Goal: Task Accomplishment & Management: Complete application form

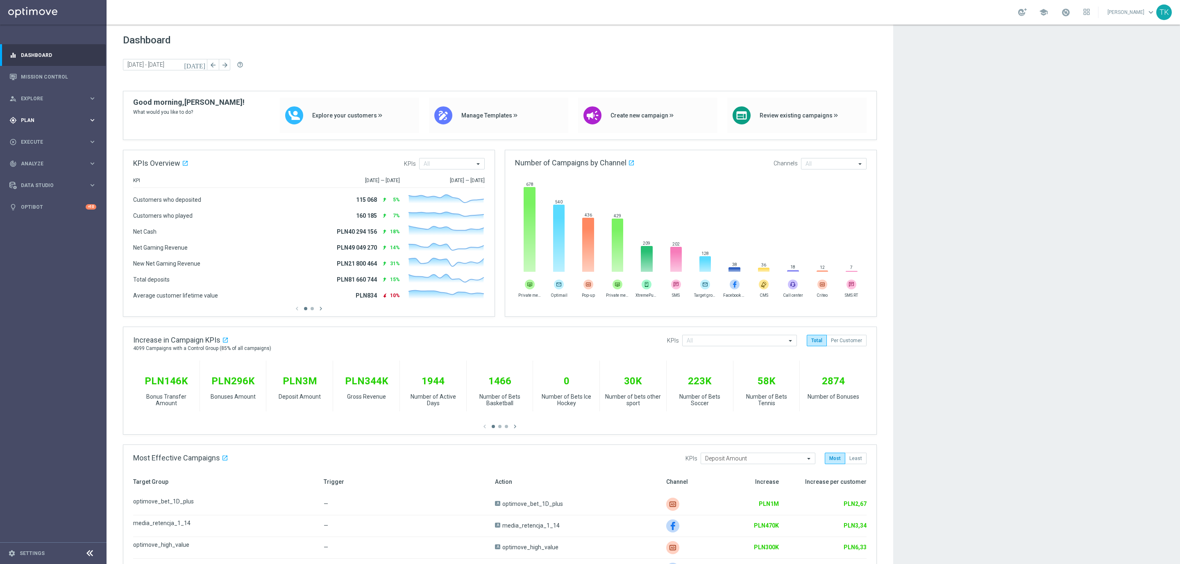
click at [25, 121] on span "Plan" at bounding box center [55, 120] width 68 height 5
click at [27, 195] on div "play_circle_outline Execute keyboard_arrow_right" at bounding box center [53, 204] width 106 height 22
click at [42, 159] on link "Campaign Builder" at bounding box center [53, 159] width 64 height 7
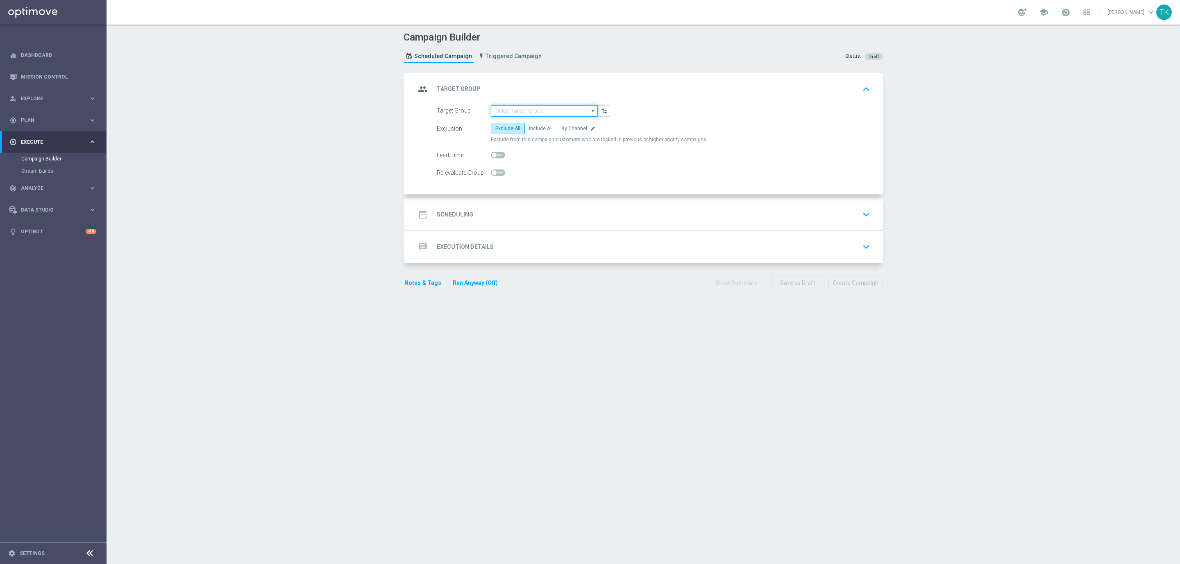
click at [497, 107] on input at bounding box center [544, 110] width 107 height 11
paste input "E_ALL_TARGET_OFFER_PLANSZA EP_120825"
click at [510, 124] on div "E_ALL_TARGET_OFFER_PLANSZA EP_120825" at bounding box center [550, 126] width 99 height 15
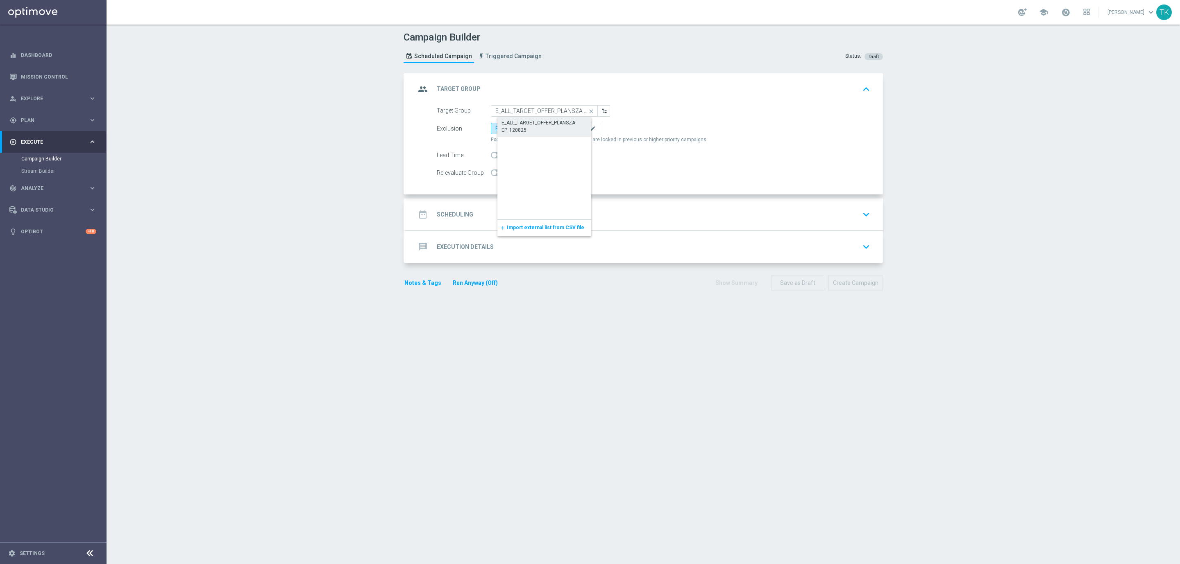
type input "E_ALL_TARGET_OFFER_PLANSZA EP_120825"
click at [562, 128] on span "By Channel" at bounding box center [574, 129] width 26 height 6
click at [562, 128] on input "By Channel edit" at bounding box center [563, 129] width 5 height 5
radio input "true"
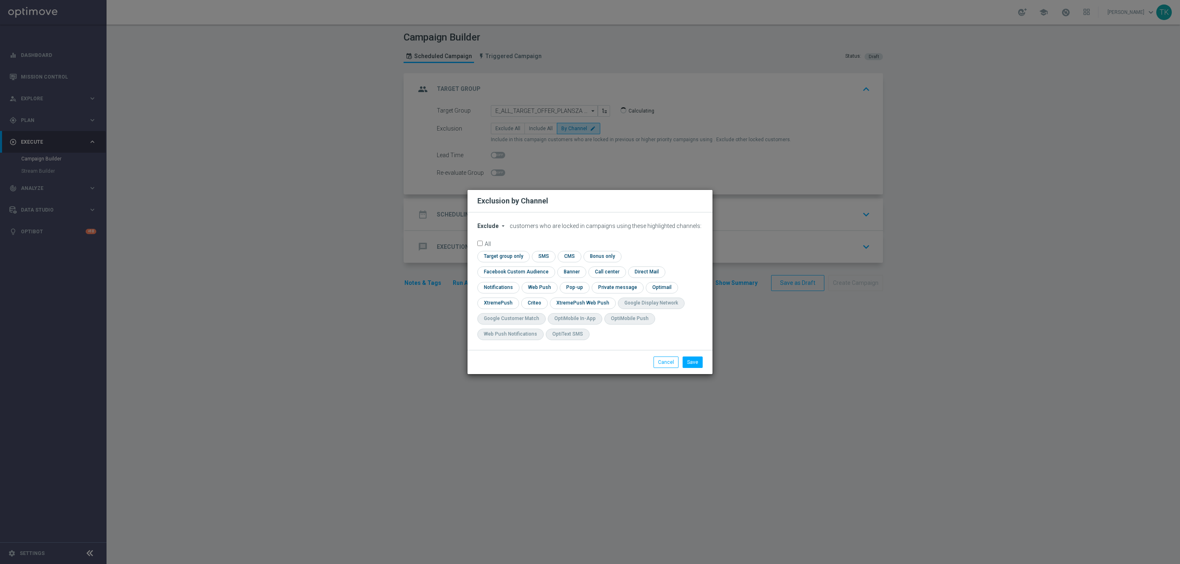
click at [483, 229] on span "Exclude" at bounding box center [487, 226] width 21 height 7
click at [498, 249] on div "Include" at bounding box center [493, 245] width 30 height 10
click at [551, 268] on input "checkbox" at bounding box center [514, 272] width 74 height 11
checkbox input "true"
click at [539, 303] on input "checkbox" at bounding box center [533, 303] width 25 height 11
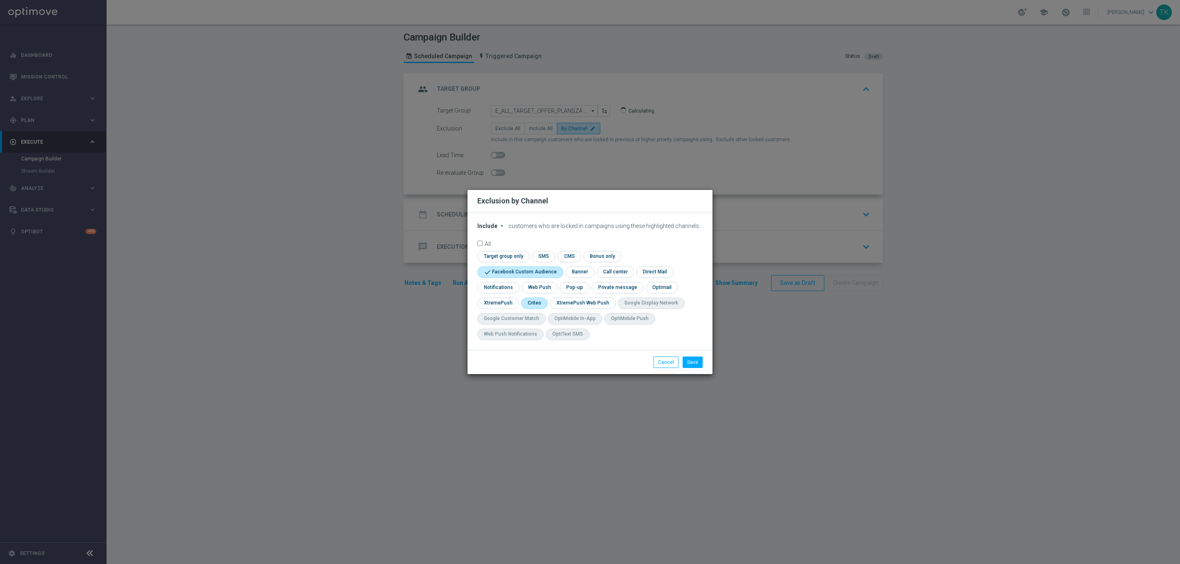
checkbox input "true"
click at [573, 287] on input "checkbox" at bounding box center [574, 287] width 28 height 11
checkbox input "true"
click at [698, 368] on li "Save" at bounding box center [692, 362] width 24 height 11
click at [695, 365] on button "Save" at bounding box center [692, 362] width 20 height 11
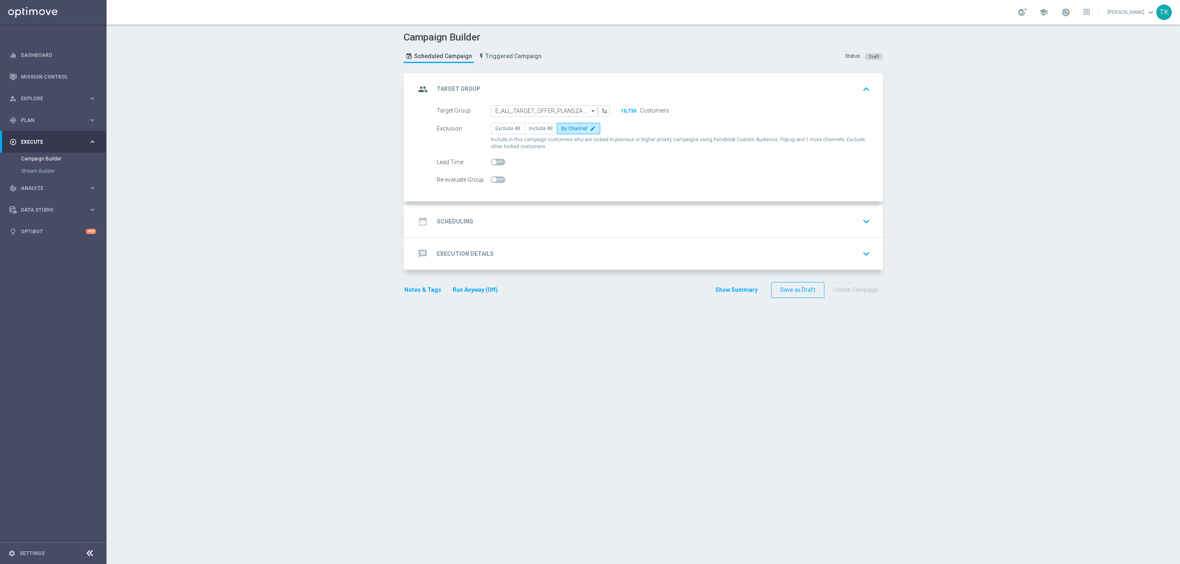
click at [500, 219] on div "date_range Scheduling keyboard_arrow_down" at bounding box center [644, 222] width 458 height 16
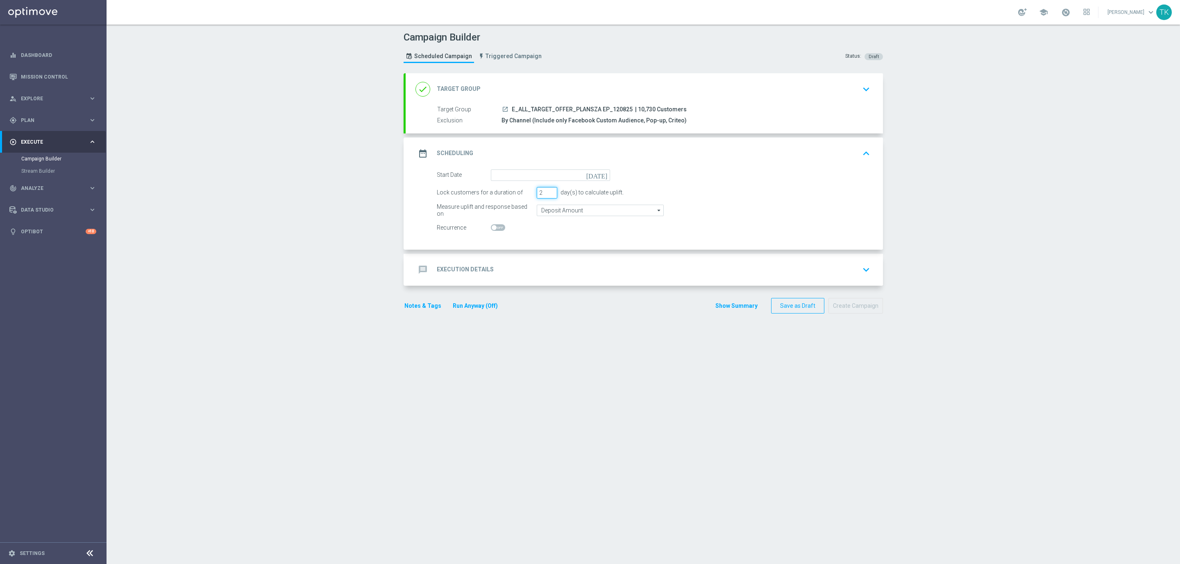
click at [546, 196] on input "2" at bounding box center [547, 192] width 20 height 11
type input "1"
click at [546, 196] on input "1" at bounding box center [547, 192] width 20 height 11
click at [519, 172] on input at bounding box center [550, 175] width 119 height 11
click at [517, 247] on span "12" at bounding box center [523, 247] width 13 height 13
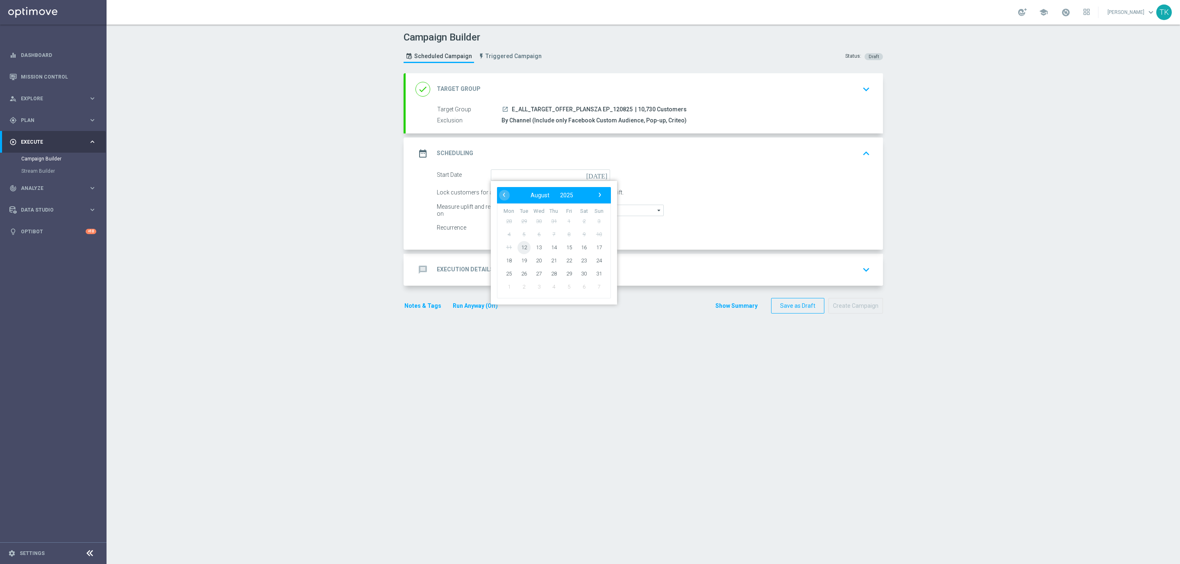
type input "12 Aug 2025"
click at [502, 260] on div "message Execution Details keyboard_arrow_down" at bounding box center [644, 270] width 477 height 32
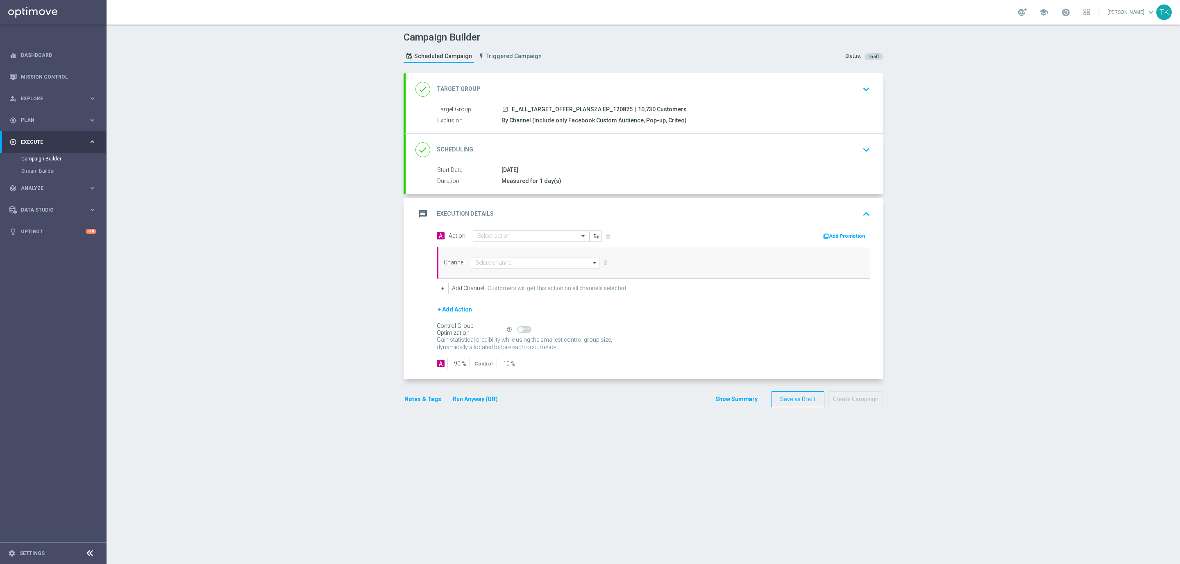
click at [548, 111] on span "E_ALL_TARGET_OFFER_PLANSZA EP_120825" at bounding box center [572, 109] width 121 height 7
copy div "E_ALL_TARGET_OFFER_PLANSZA EP_120825"
click at [479, 240] on input "text" at bounding box center [522, 236] width 91 height 7
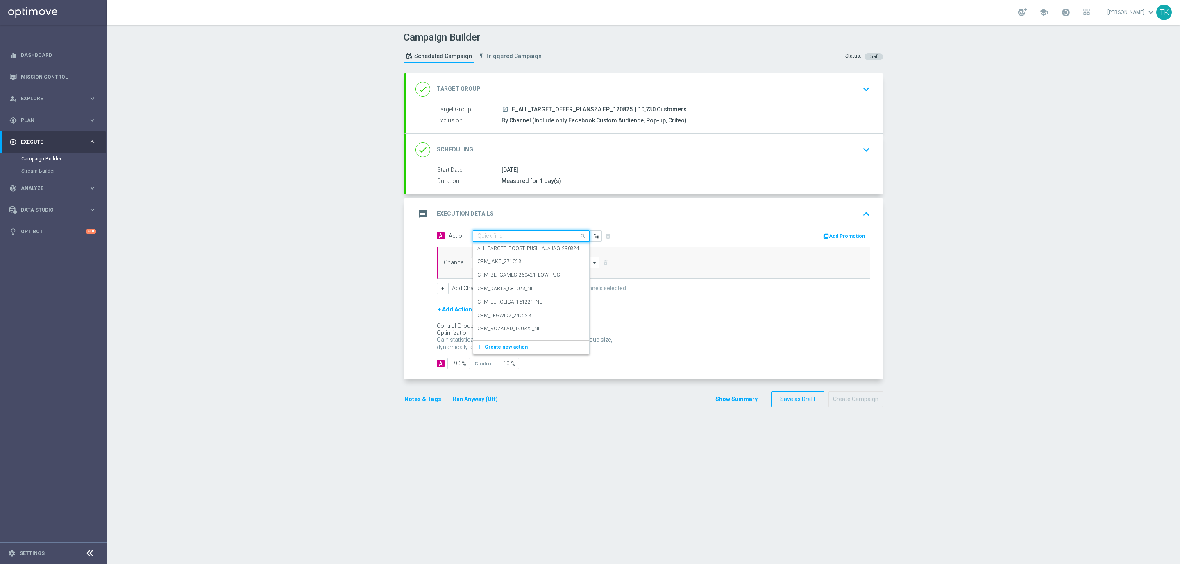
paste input "E_ALL_TARGET_OFFER_PLANSZA EP_120825"
type input "E_ALL_TARGET_OFFER_PLANSZA EP_120825"
click at [487, 261] on span "Create new action" at bounding box center [506, 262] width 43 height 6
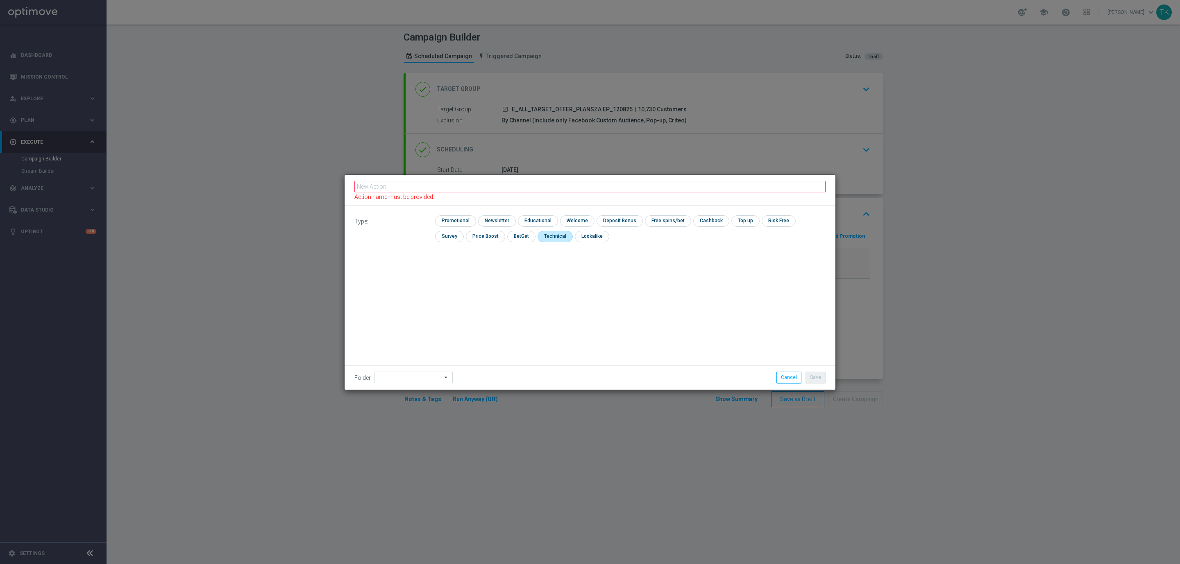
click at [537, 235] on input "checkbox" at bounding box center [554, 236] width 34 height 11
checkbox input "true"
click at [409, 189] on input "text" at bounding box center [589, 189] width 471 height 11
paste input "E_ALL_TARGET_OFFER_PLANSZA EP_120825"
type input "E_ALL_TARGET_OFFER_PLANSZA EP_120825"
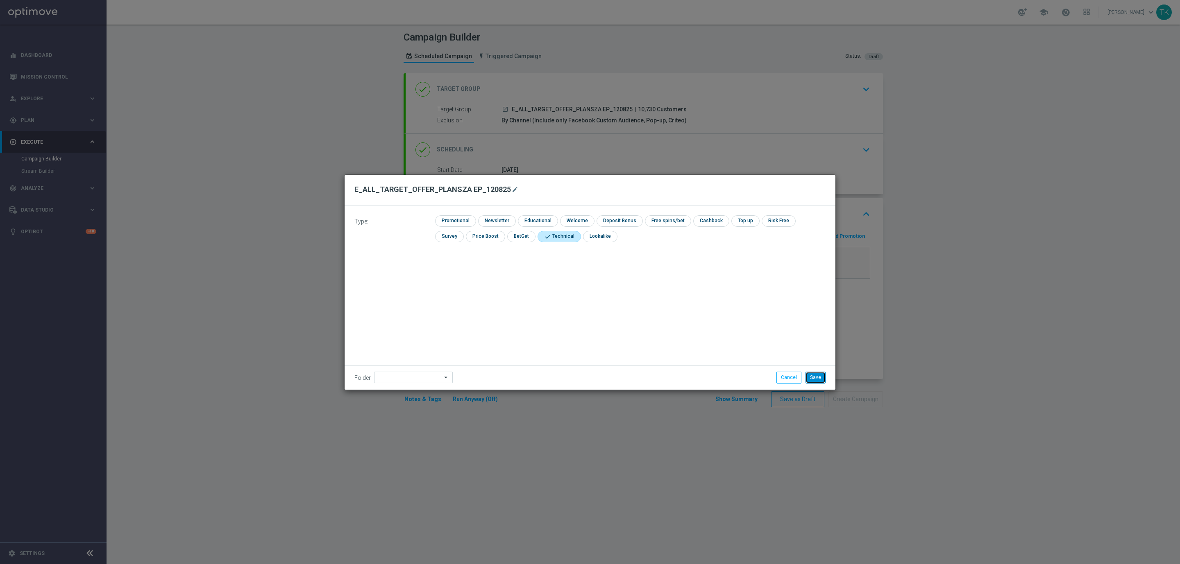
click at [815, 376] on button "Save" at bounding box center [815, 377] width 20 height 11
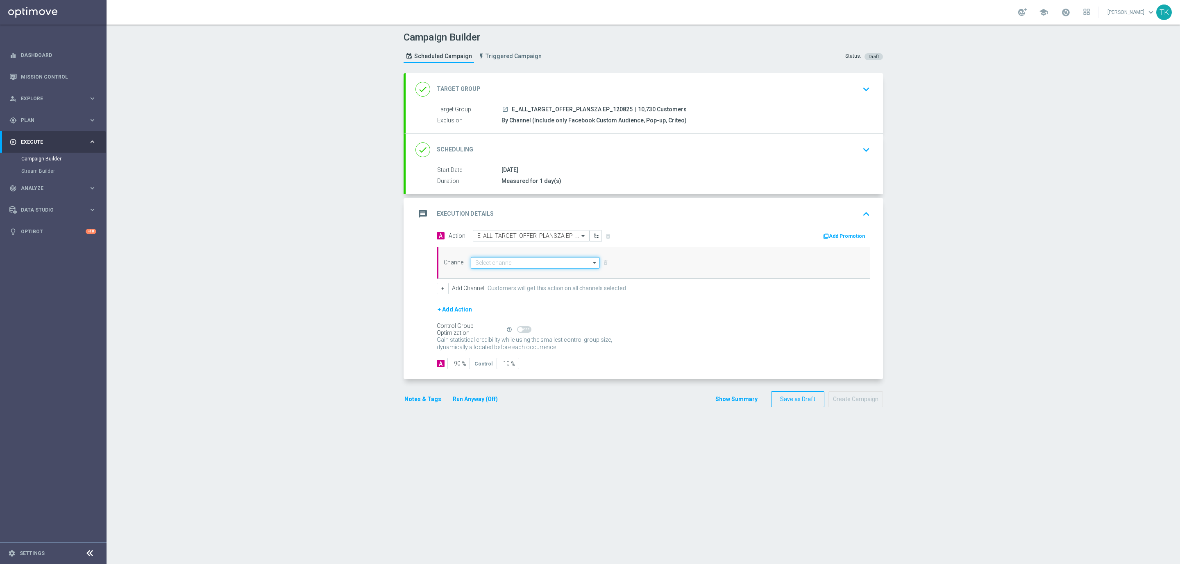
click at [472, 267] on input at bounding box center [535, 262] width 129 height 11
click at [492, 277] on div "Private message" at bounding box center [500, 274] width 39 height 7
type input "Private message"
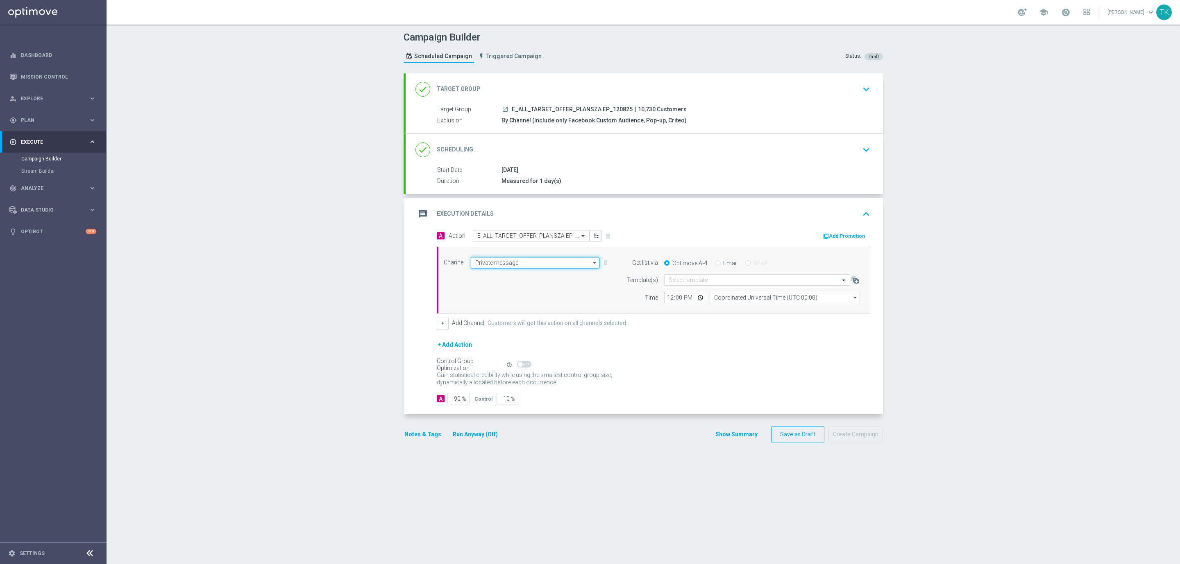
click at [493, 264] on input "Private message" at bounding box center [535, 262] width 129 height 11
click at [486, 265] on input at bounding box center [535, 262] width 129 height 11
click at [503, 274] on div "Optimail" at bounding box center [541, 274] width 129 height 11
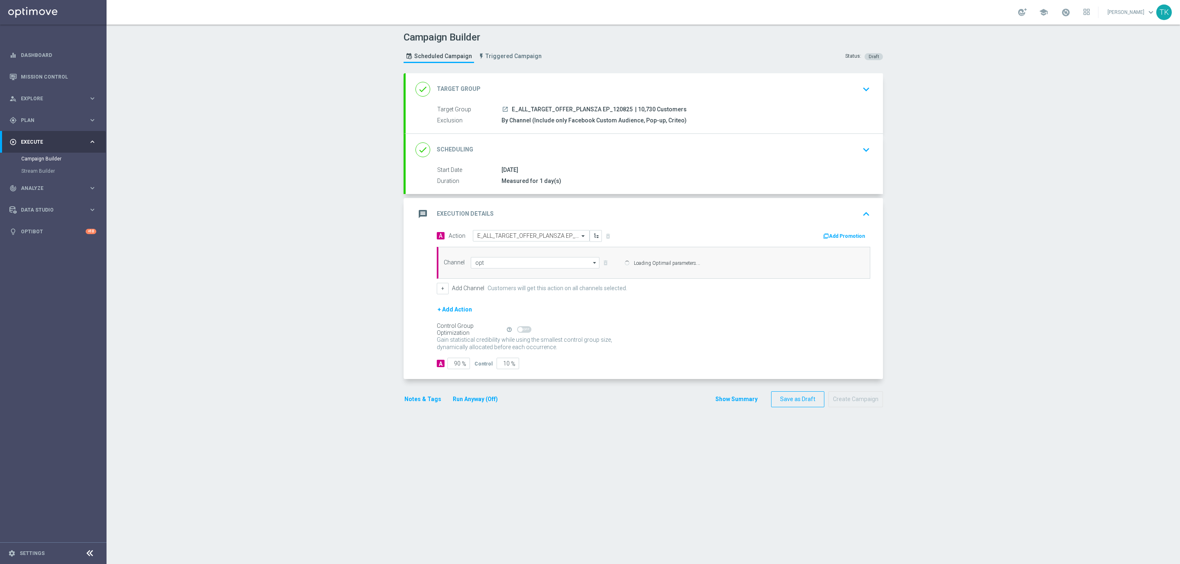
type input "Optimail"
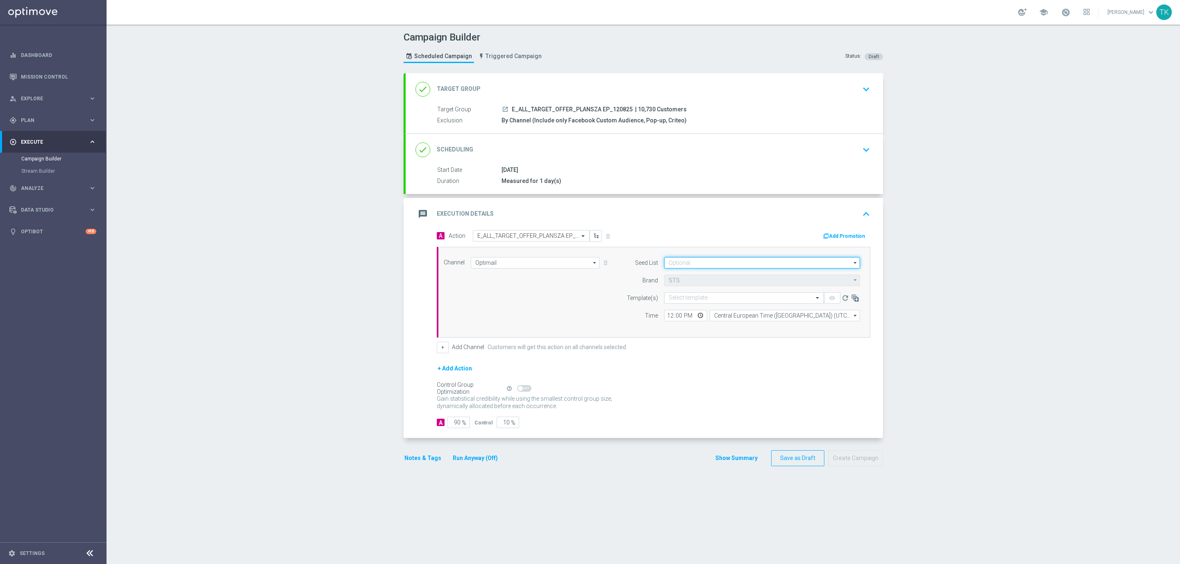
click at [668, 262] on input at bounding box center [762, 262] width 196 height 11
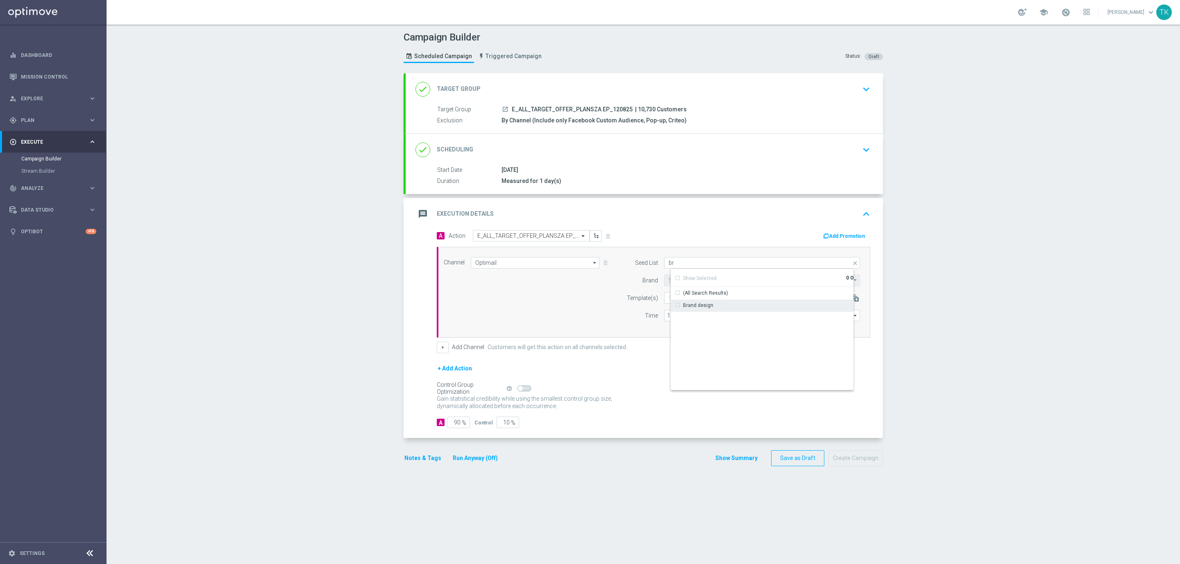
click at [700, 305] on div "Brand design" at bounding box center [698, 305] width 30 height 7
click at [676, 267] on input "br" at bounding box center [762, 262] width 196 height 11
click at [693, 303] on div "Reactivation" at bounding box center [769, 306] width 196 height 12
click at [589, 313] on div "Channel Optimail Optimail arrow_drop_down Show Selected 1 of 22 Target group on…" at bounding box center [651, 292] width 428 height 70
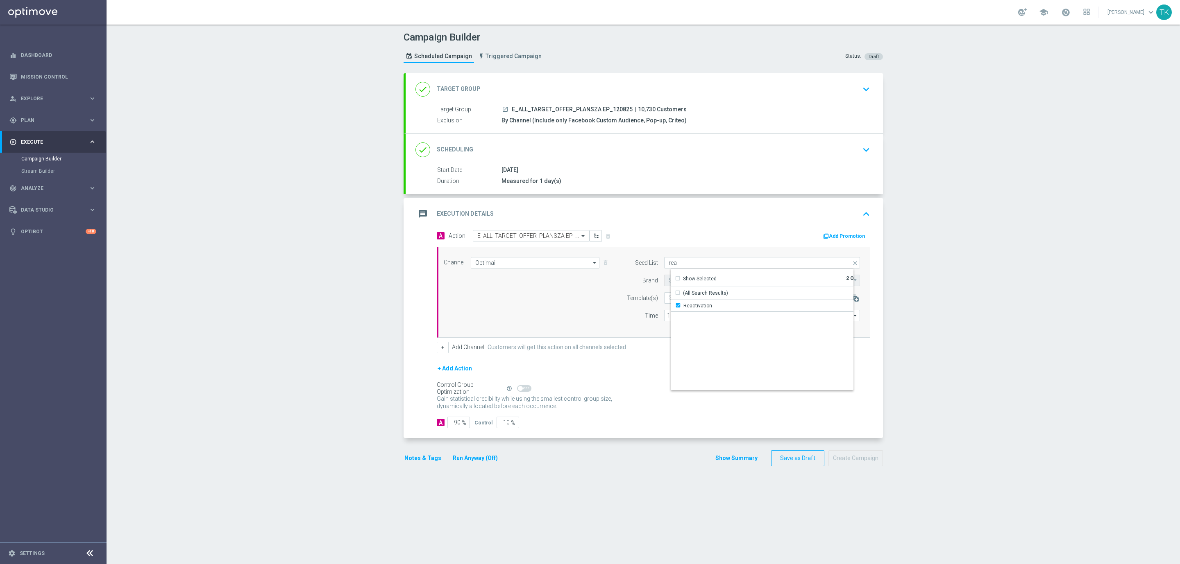
type input "Selected 2 of 17"
click at [689, 300] on input "text" at bounding box center [735, 298] width 134 height 7
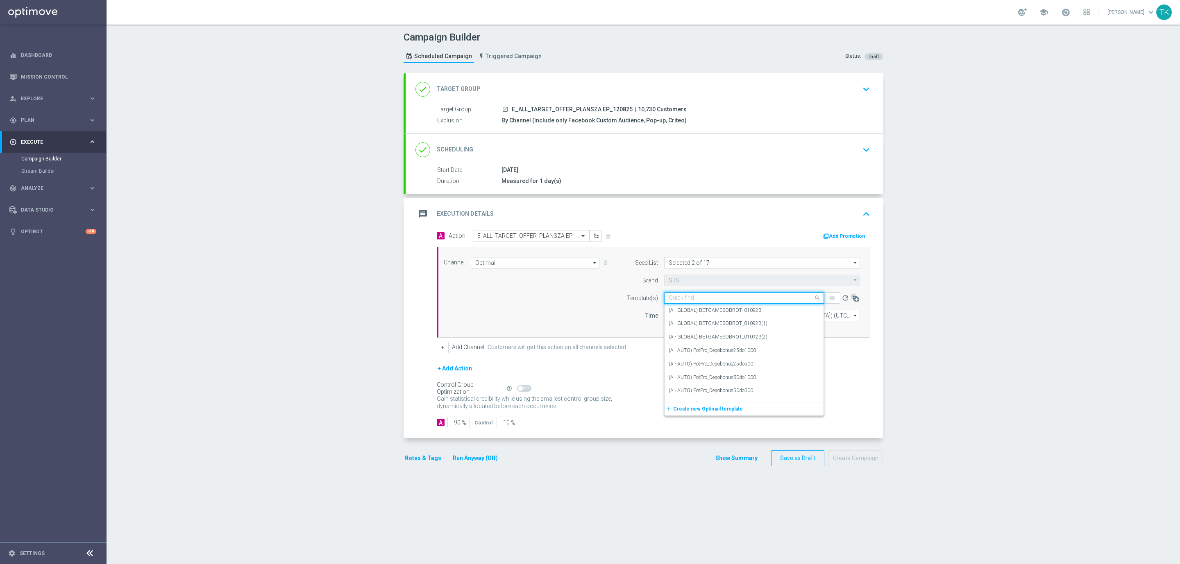
paste input "E_ALL_TARGET_OFFER_PLANSZA EP_120825"
click at [686, 306] on div "E_ALL_TARGET_OFFER_PLANSZA EP_120825" at bounding box center [743, 311] width 151 height 14
type input "E_ALL_TARGET_OFFER_PLANSZA EP_120825"
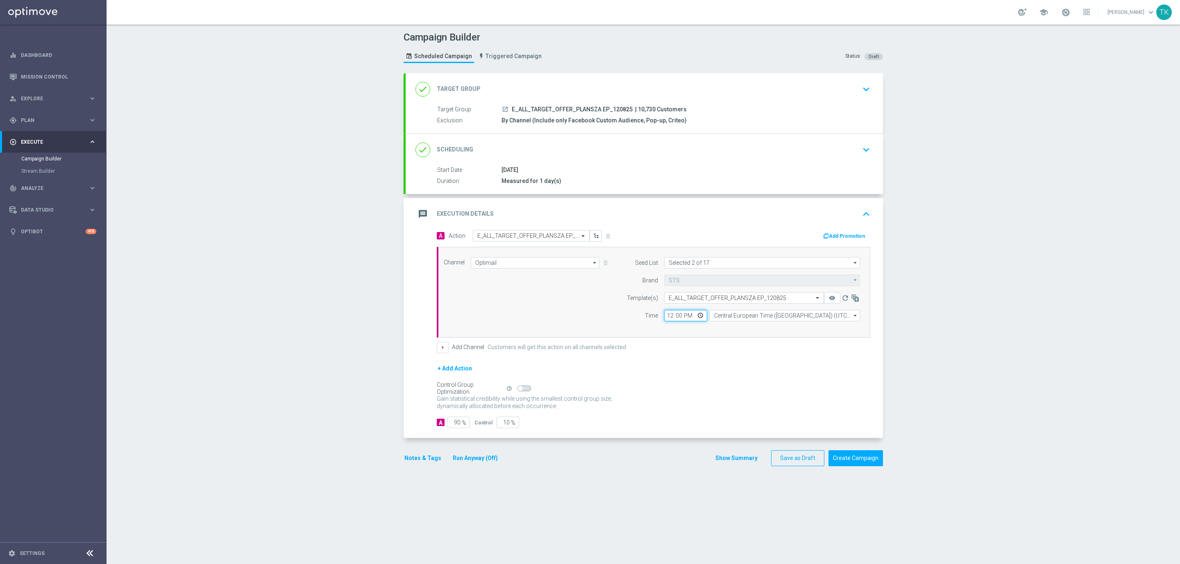
click at [668, 316] on input "12:00" at bounding box center [685, 315] width 43 height 11
type input "16:02"
click at [719, 317] on input "Central European Time (Warsaw) (UTC +02:00)" at bounding box center [784, 315] width 150 height 11
click at [721, 327] on div "Central European Time (Warsaw) (UTC +02:00)" at bounding box center [787, 327] width 134 height 7
type input "Central European Time (Warsaw) (UTC +02:00)"
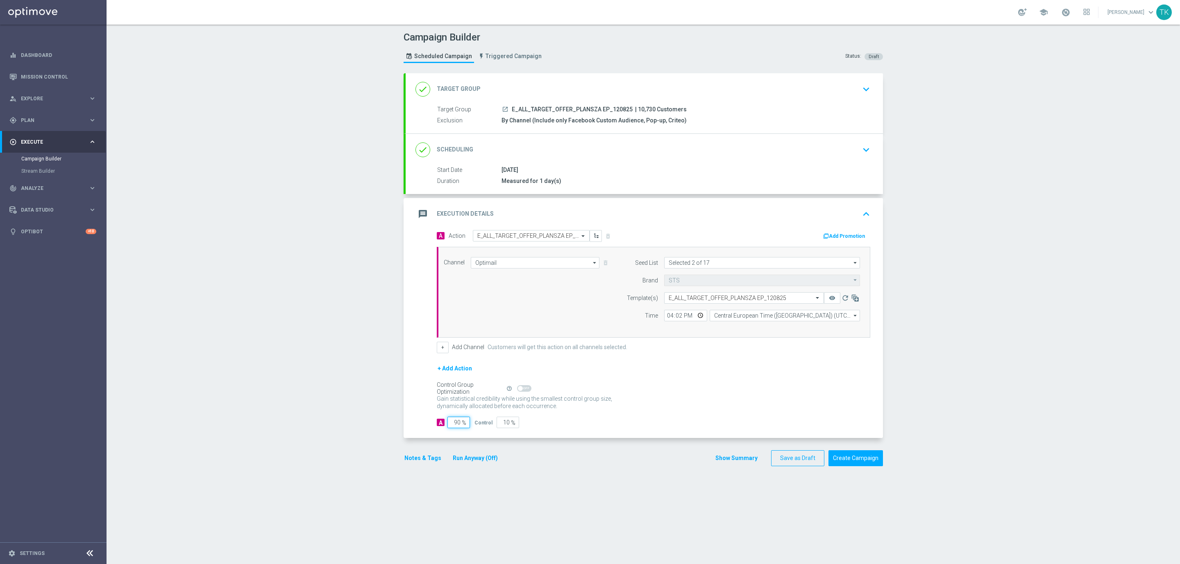
click at [453, 427] on input "90" at bounding box center [458, 422] width 23 height 11
click at [726, 458] on button "Show Summary" at bounding box center [736, 458] width 43 height 9
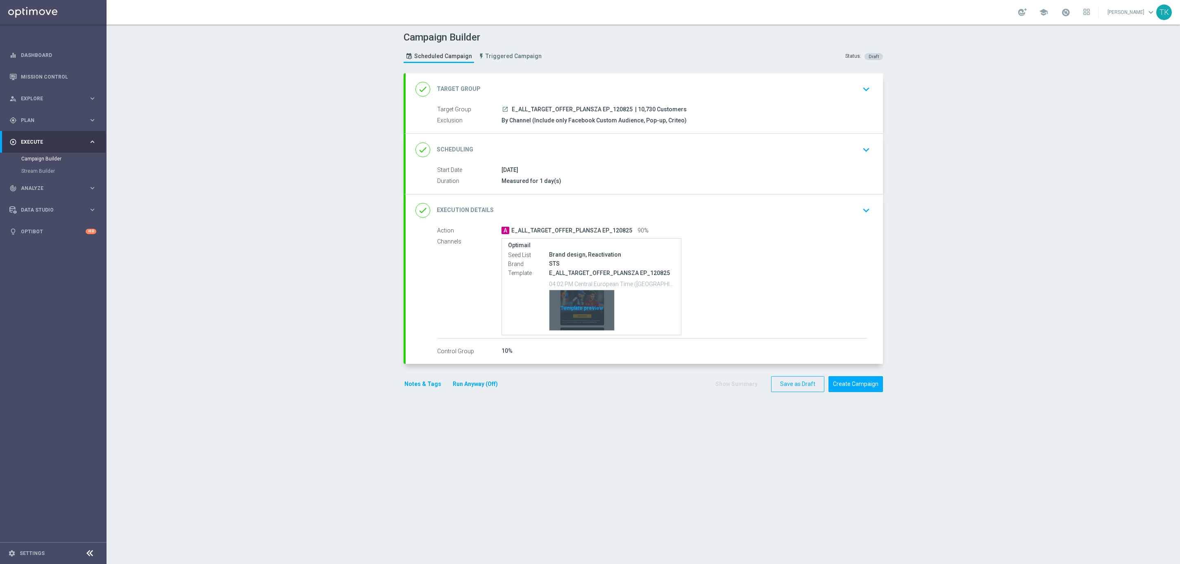
click at [589, 295] on div "Template preview" at bounding box center [581, 310] width 65 height 40
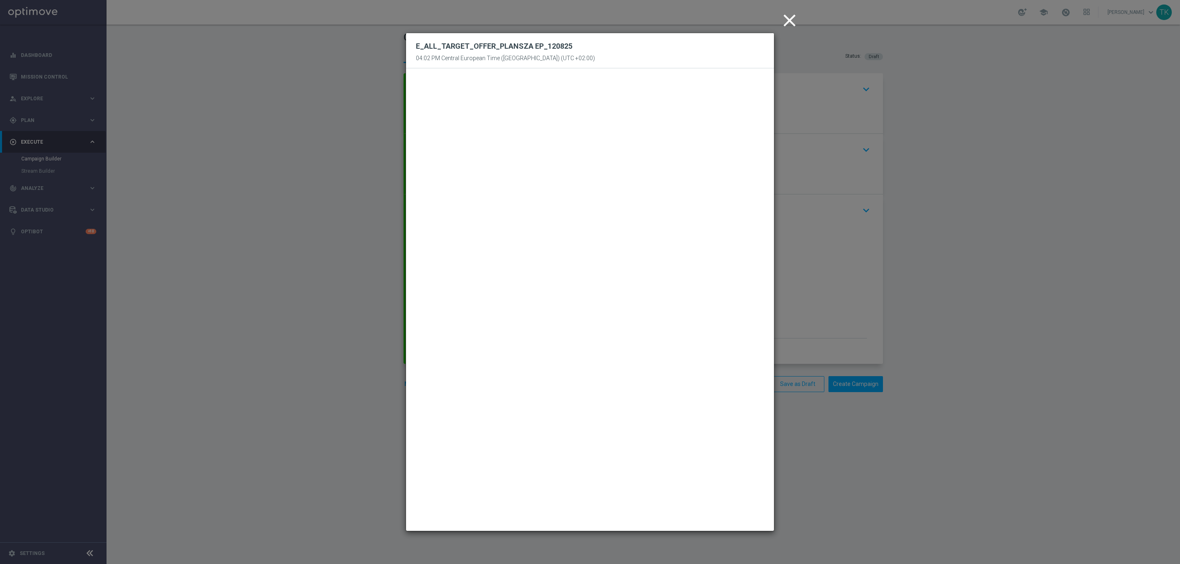
click at [789, 19] on icon "close" at bounding box center [789, 20] width 20 height 20
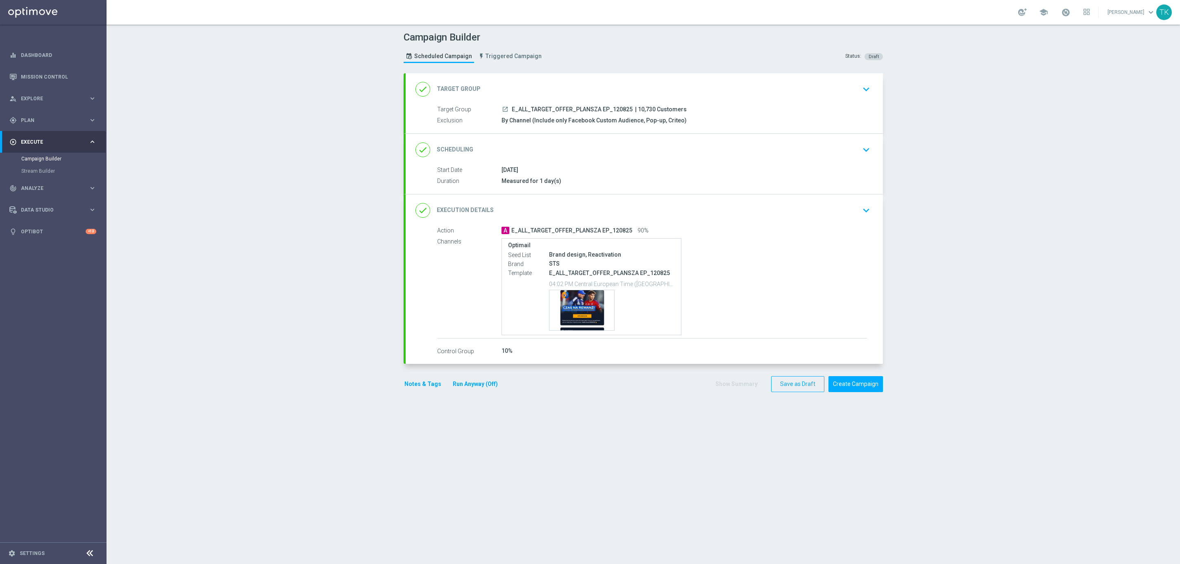
click at [412, 381] on button "Notes & Tags" at bounding box center [422, 384] width 39 height 10
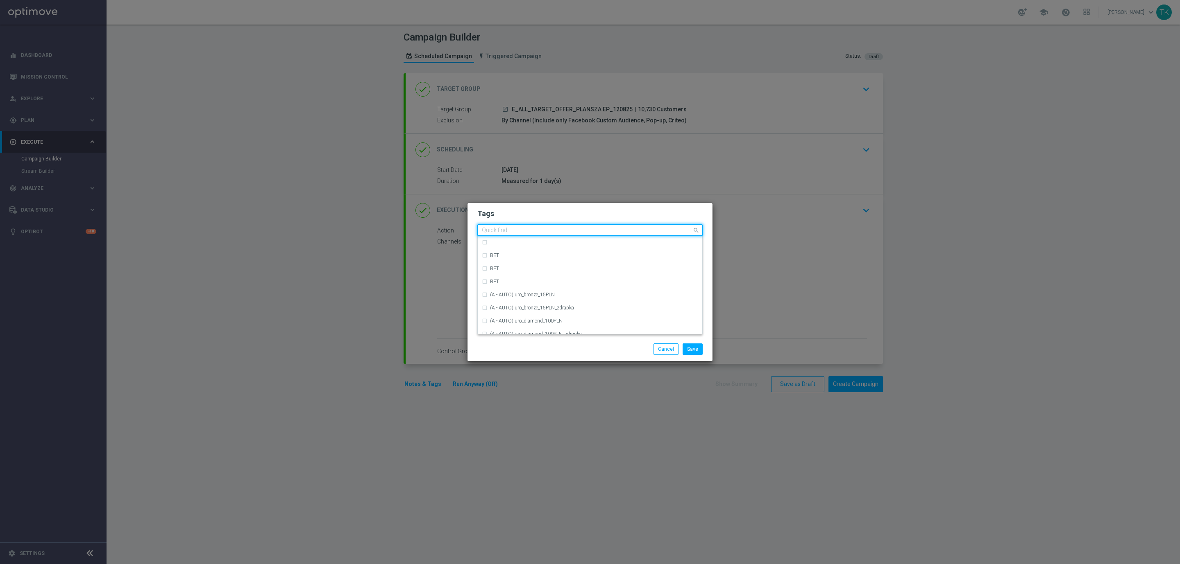
click at [514, 229] on input "text" at bounding box center [587, 230] width 210 height 7
click at [510, 251] on div "E" at bounding box center [590, 254] width 216 height 13
click at [500, 229] on input "E" at bounding box center [587, 230] width 210 height 7
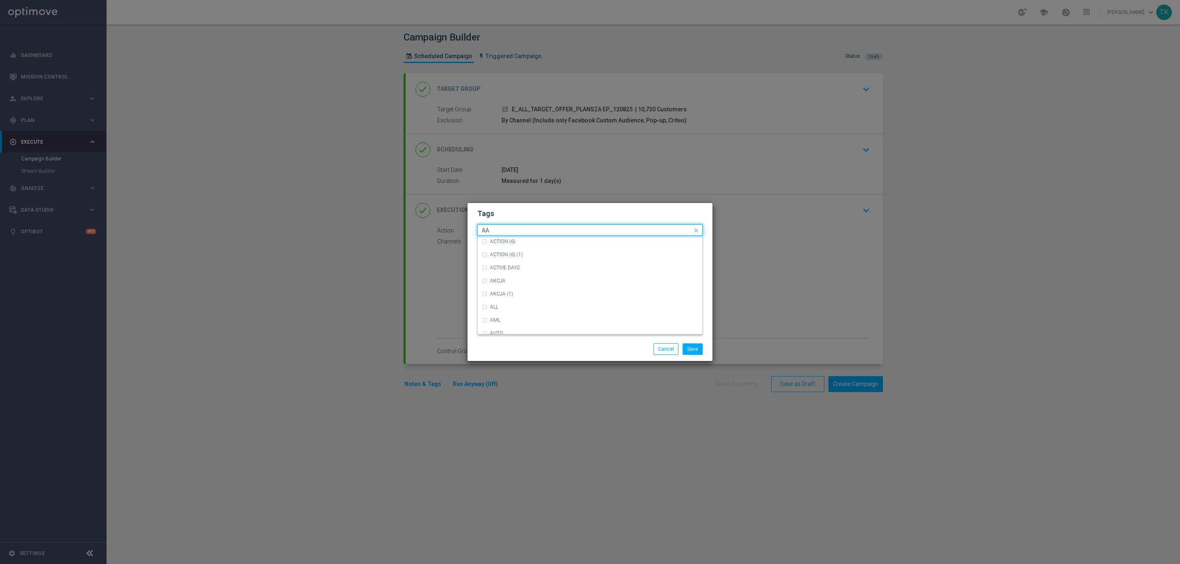
scroll to position [0, 0]
click at [508, 243] on div "ALL" at bounding box center [594, 242] width 208 height 5
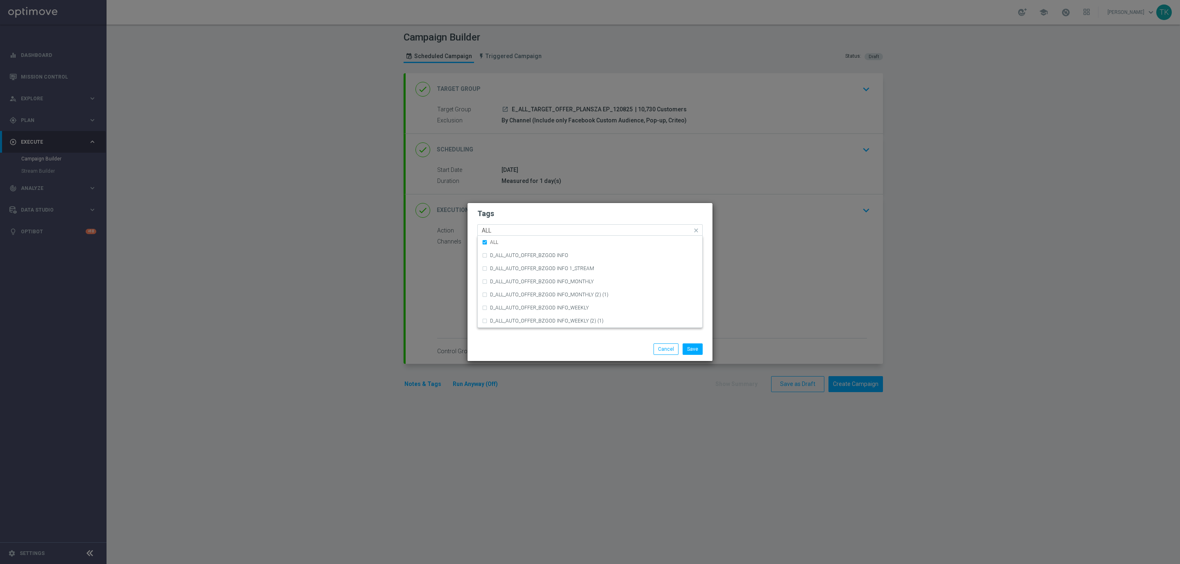
click at [501, 231] on input "ALL" at bounding box center [587, 230] width 210 height 7
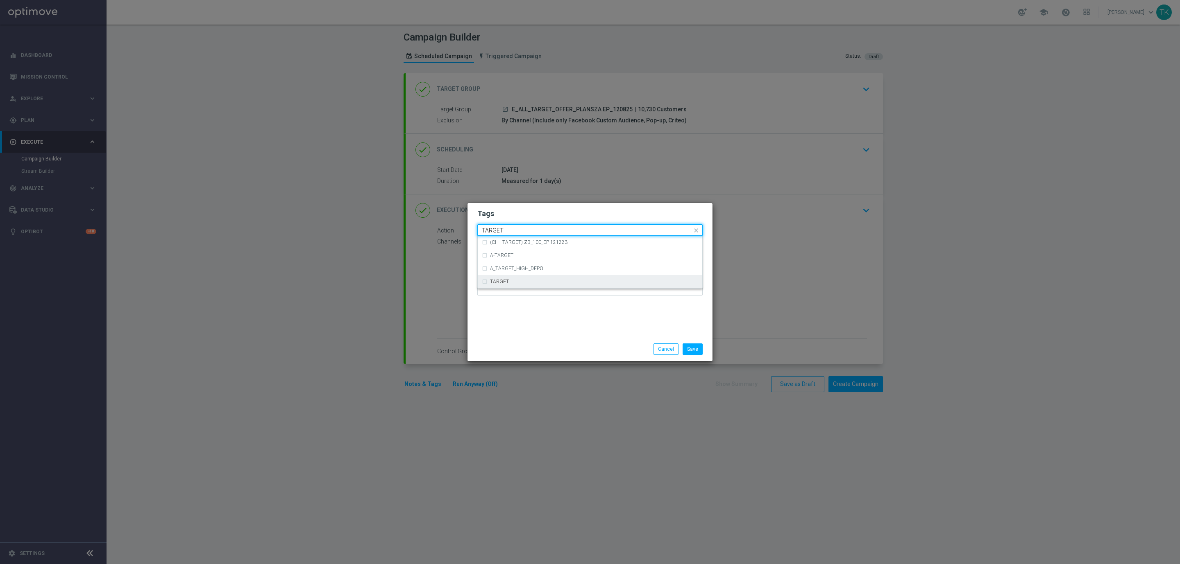
click at [505, 284] on label "TARGET" at bounding box center [499, 281] width 19 height 5
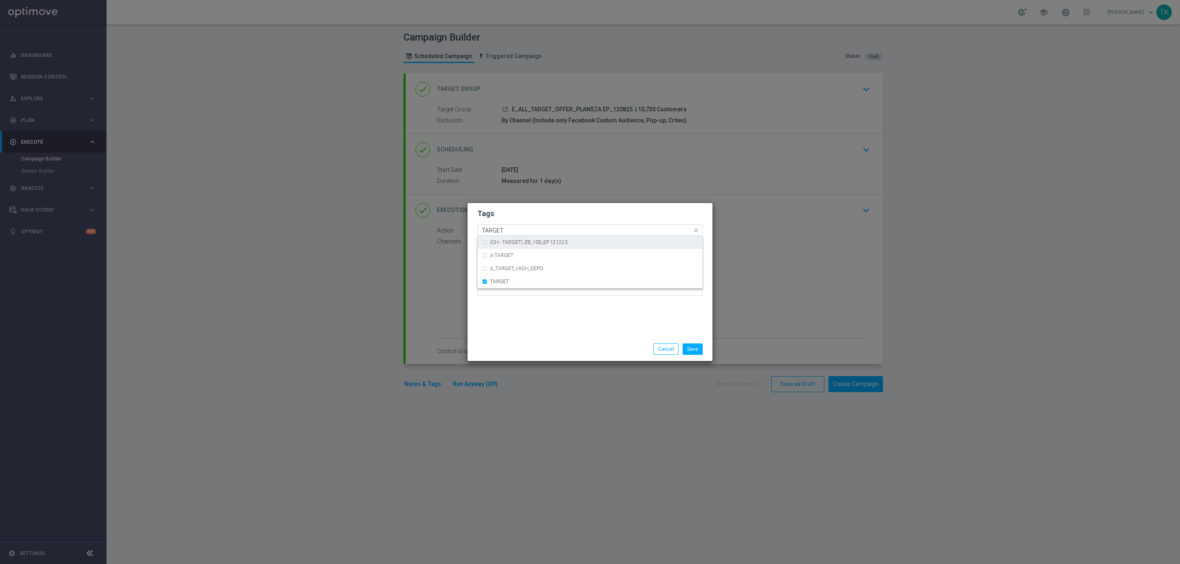
click at [494, 230] on input "TARGET" at bounding box center [587, 230] width 210 height 7
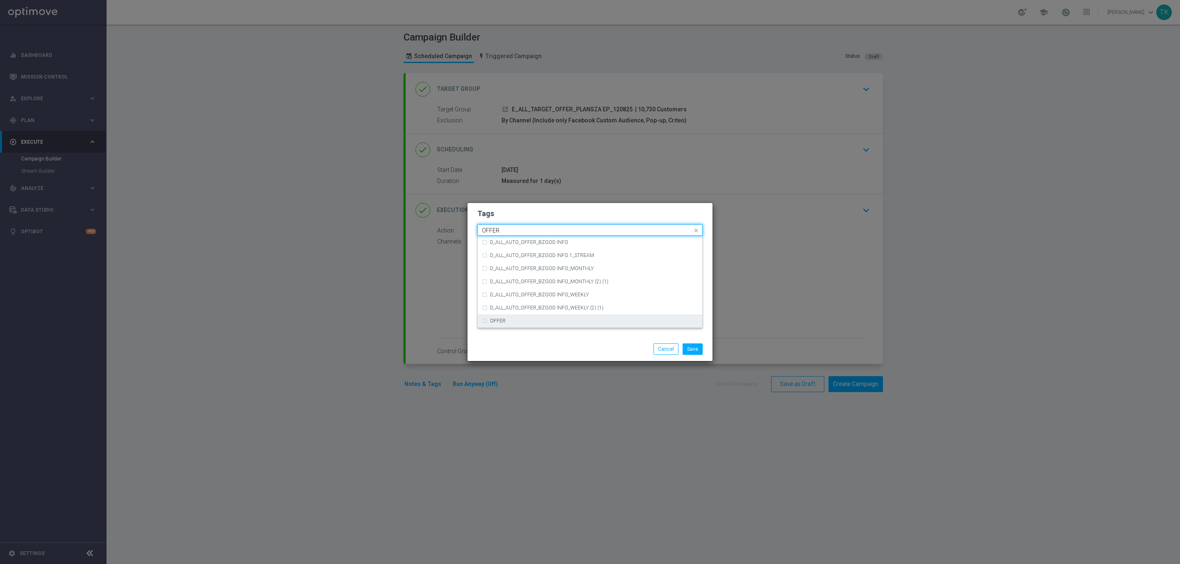
click at [511, 321] on div "OFFER" at bounding box center [594, 321] width 208 height 5
type input "OFFER"
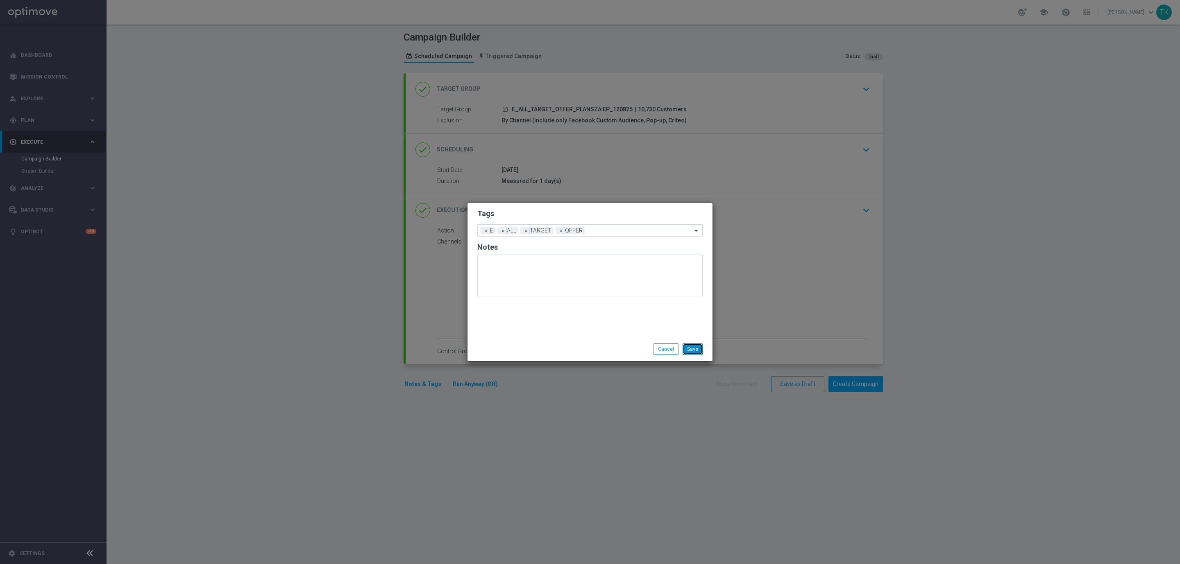
click at [693, 349] on button "Save" at bounding box center [692, 349] width 20 height 11
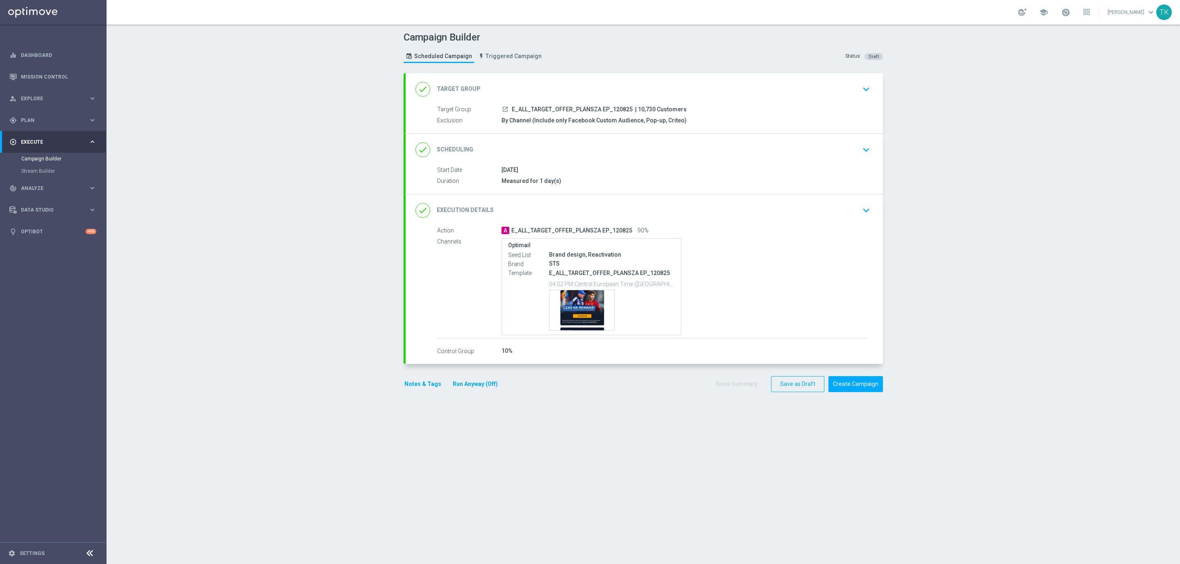
click at [552, 107] on span "E_ALL_TARGET_OFFER_PLANSZA EP_120825" at bounding box center [572, 109] width 121 height 7
copy div "E_ALL_TARGET_OFFER_PLANSZA EP_120825"
click at [587, 57] on div "Campaign Builder Scheduled Campaign Triggered Campaign Status: Draft" at bounding box center [643, 48] width 492 height 38
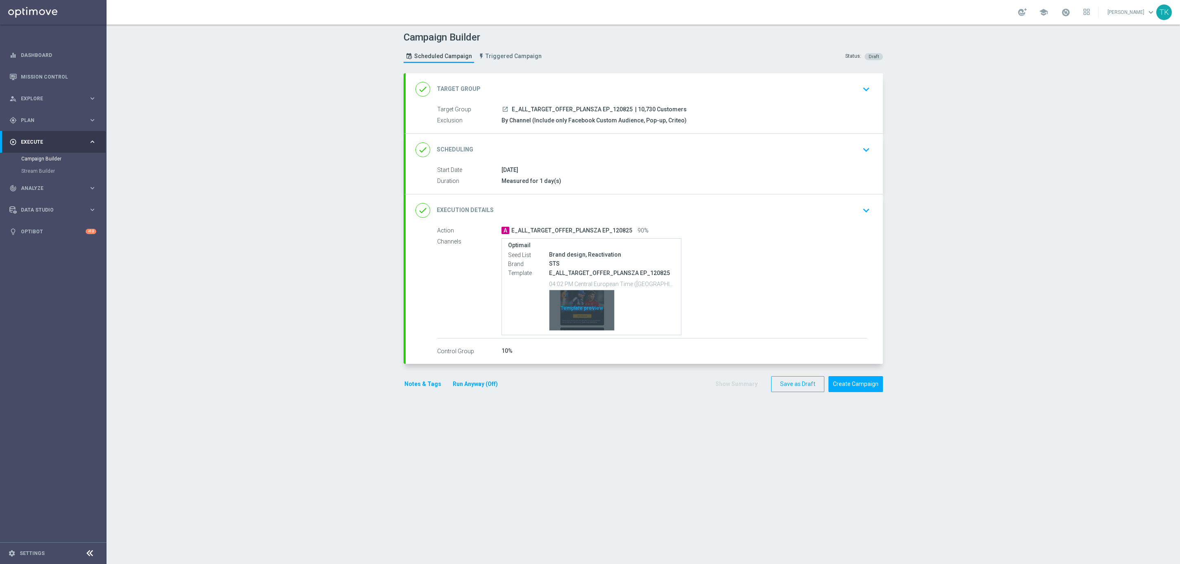
click at [585, 297] on div "Template preview" at bounding box center [581, 310] width 65 height 40
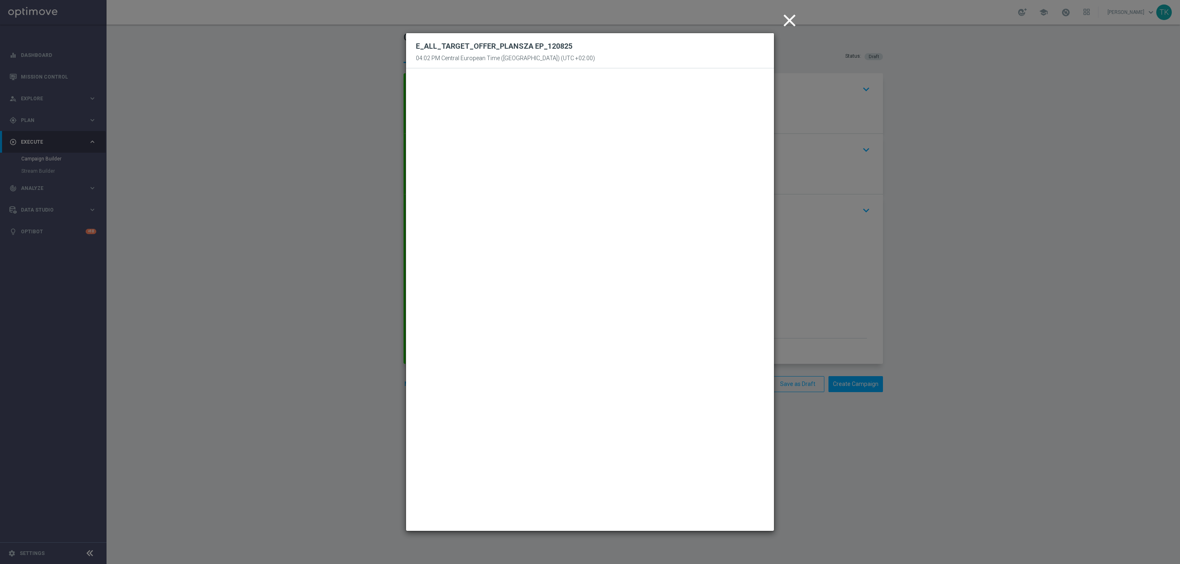
click at [786, 25] on icon "close" at bounding box center [789, 20] width 20 height 20
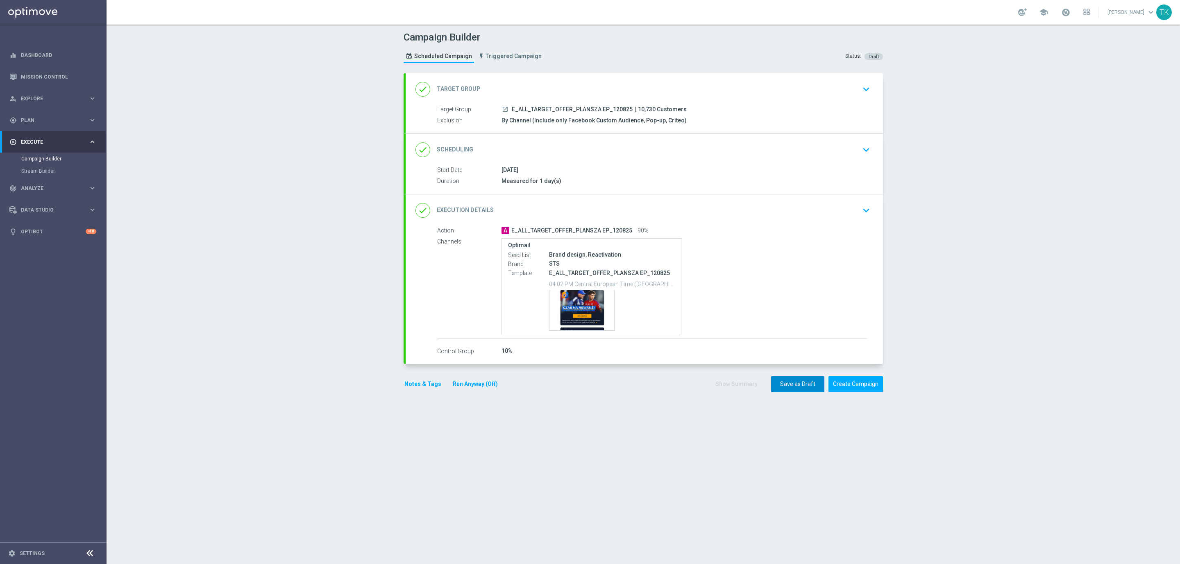
click at [786, 389] on button "Save as Draft" at bounding box center [797, 384] width 53 height 16
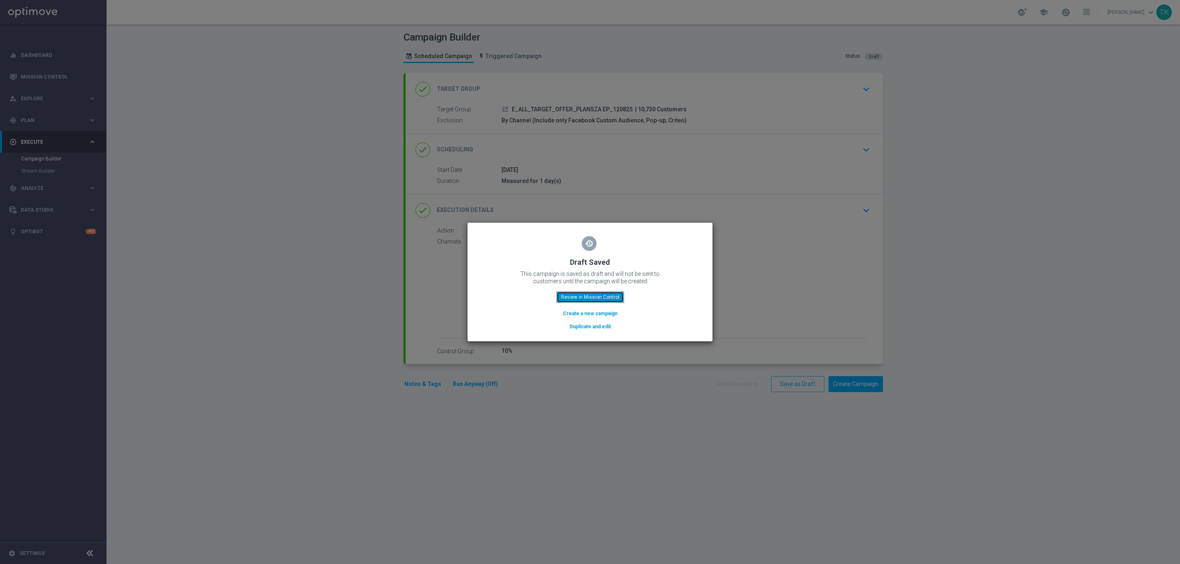
click at [587, 297] on button "Review in Mission Control" at bounding box center [590, 297] width 68 height 11
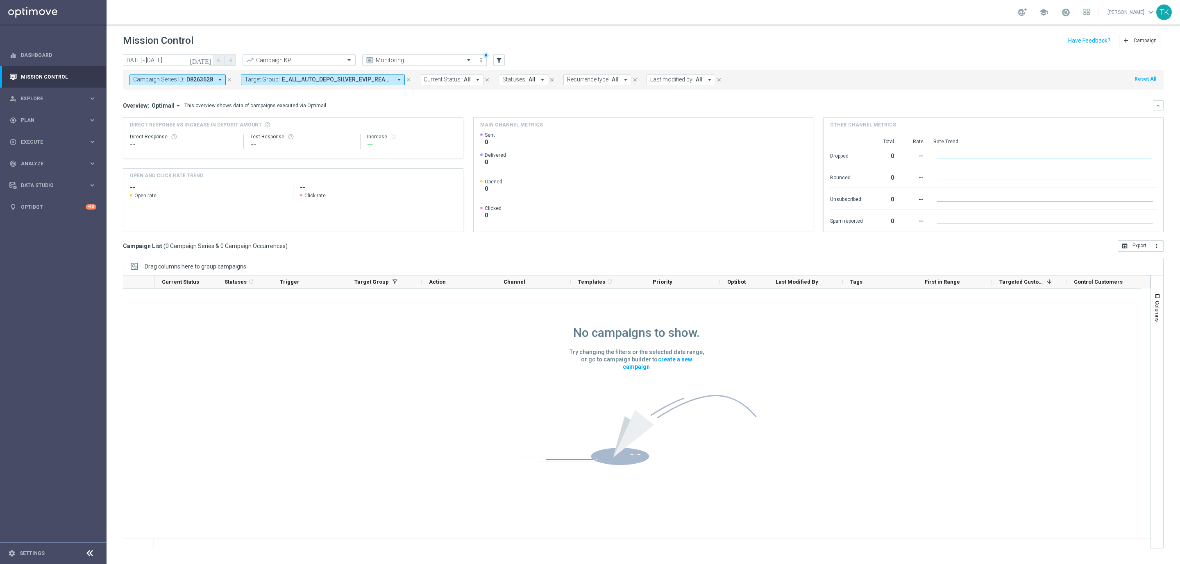
click at [227, 78] on icon "close" at bounding box center [230, 80] width 6 height 6
click at [195, 79] on span "E_ALL_AUTO_DEPO_SILVER_EVIP_REA_50 do 500 PLN_WEEKLY" at bounding box center [225, 79] width 110 height 7
click at [0, 0] on div "Clear" at bounding box center [0, 0] width 0 height 0
click at [179, 90] on div at bounding box center [196, 95] width 124 height 10
paste input "E_ALL_TARGET_OFFER_PLANSZA EP_120825"
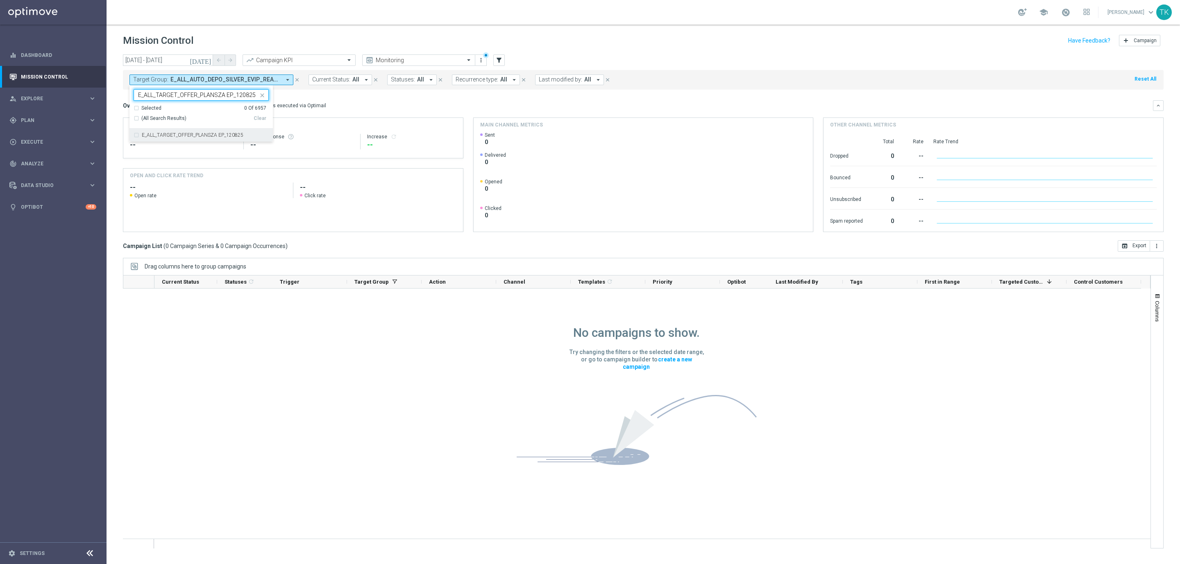
click at [170, 140] on div "E_ALL_TARGET_OFFER_PLANSZA EP_120825" at bounding box center [201, 135] width 135 height 13
type input "E_ALL_TARGET_OFFER_PLANSZA EP_120825"
click at [111, 88] on div "today 12 Aug 2025 - 12 Aug 2025 arrow_back arrow_forward Campaign KPI trending_…" at bounding box center [642, 305] width 1073 height 503
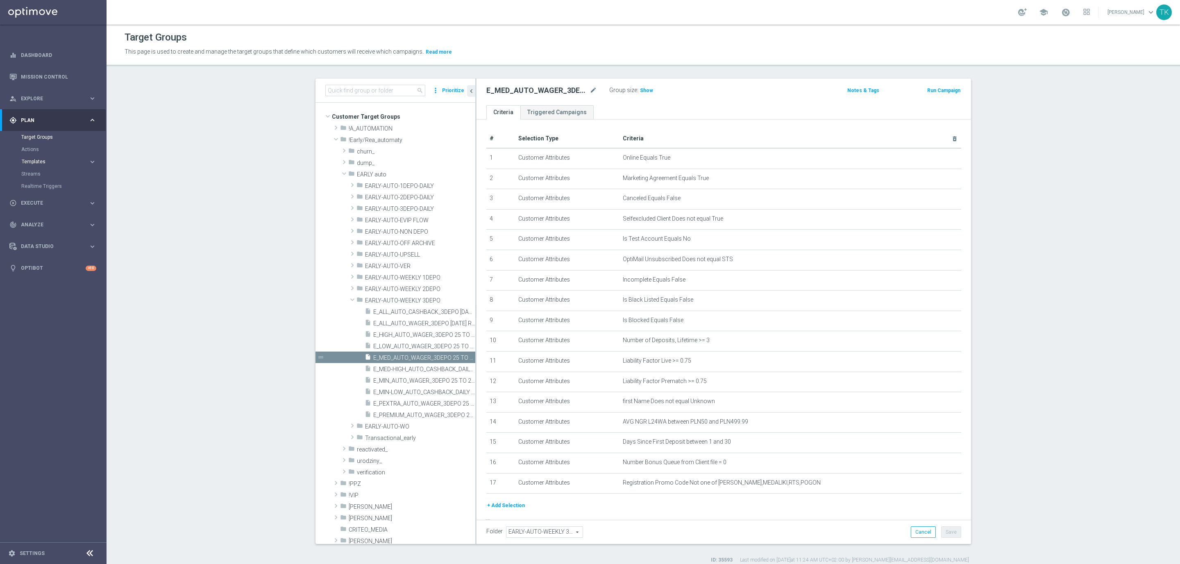
click at [29, 163] on span "Templates" at bounding box center [51, 161] width 59 height 5
click at [34, 172] on link "Optimail" at bounding box center [55, 174] width 60 height 7
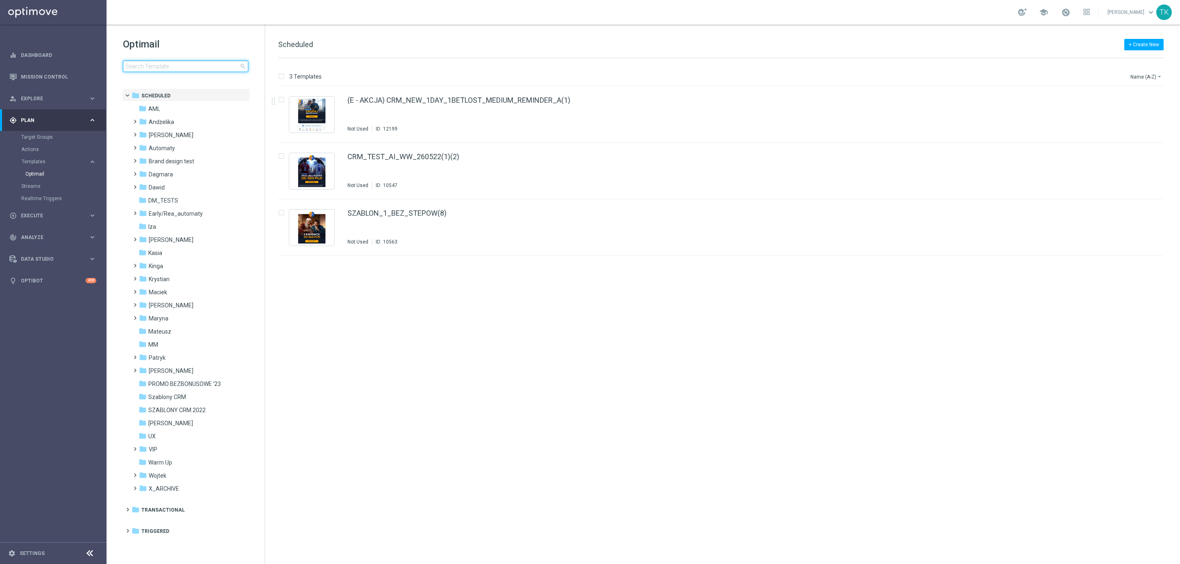
click at [154, 61] on input at bounding box center [185, 66] width 125 height 11
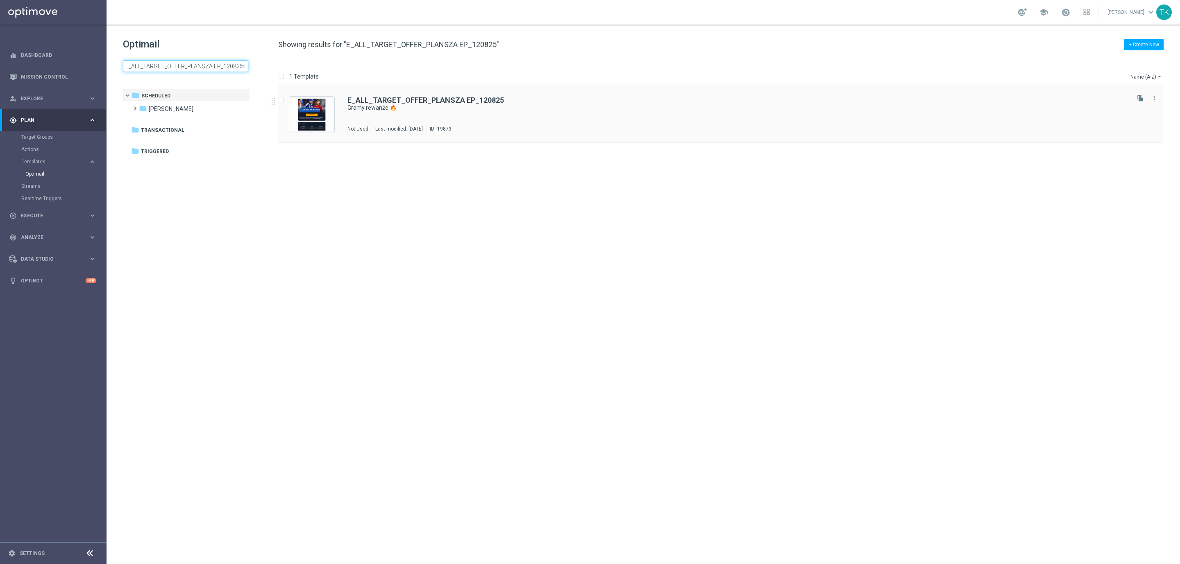
type input "E_ALL_TARGET_OFFER_PLANSZA EP_120825"
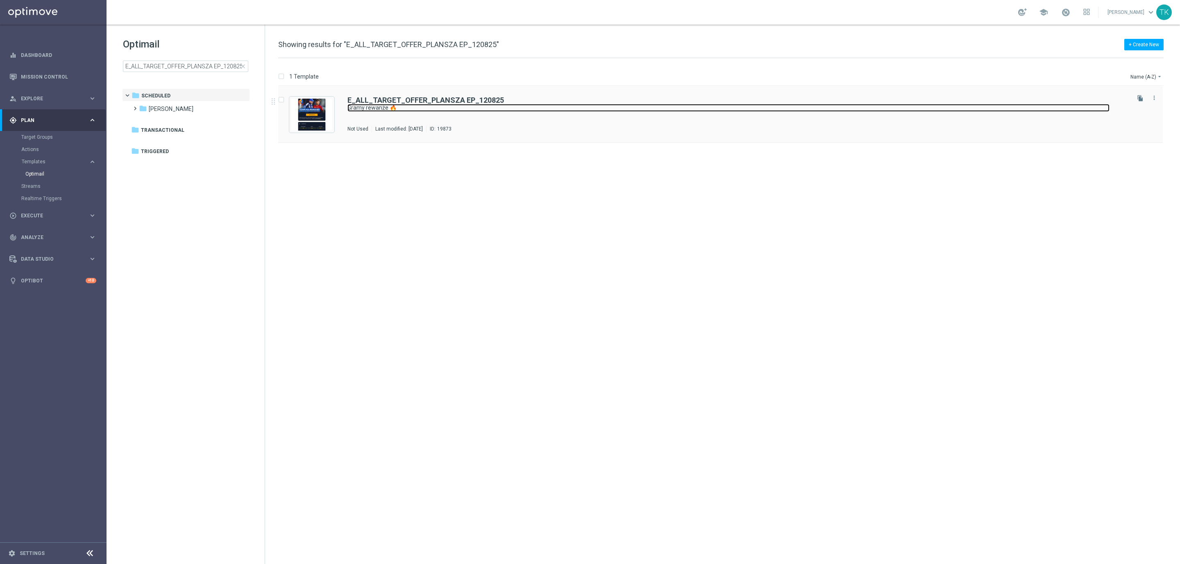
click at [456, 109] on link "Gramy rewanże 🔥" at bounding box center [728, 108] width 762 height 8
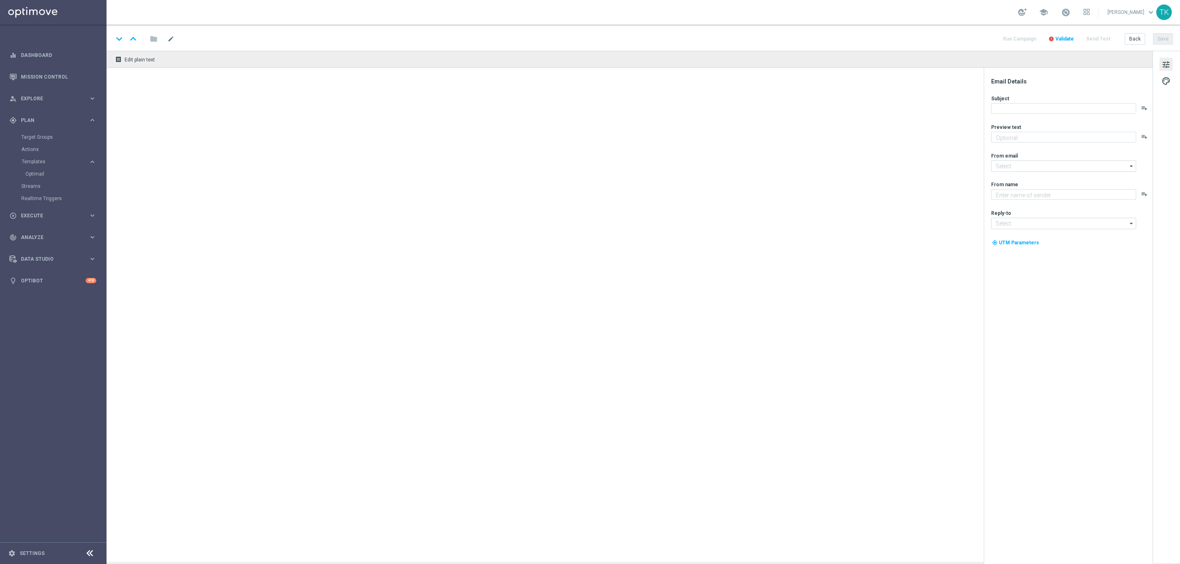
type textarea "Kto zagra dalej w europejskich pucharach ⁉️"
type input "[EMAIL_ADDRESS][DOMAIN_NAME]"
type textarea "STS"
type input "[EMAIL_ADDRESS][DOMAIN_NAME]"
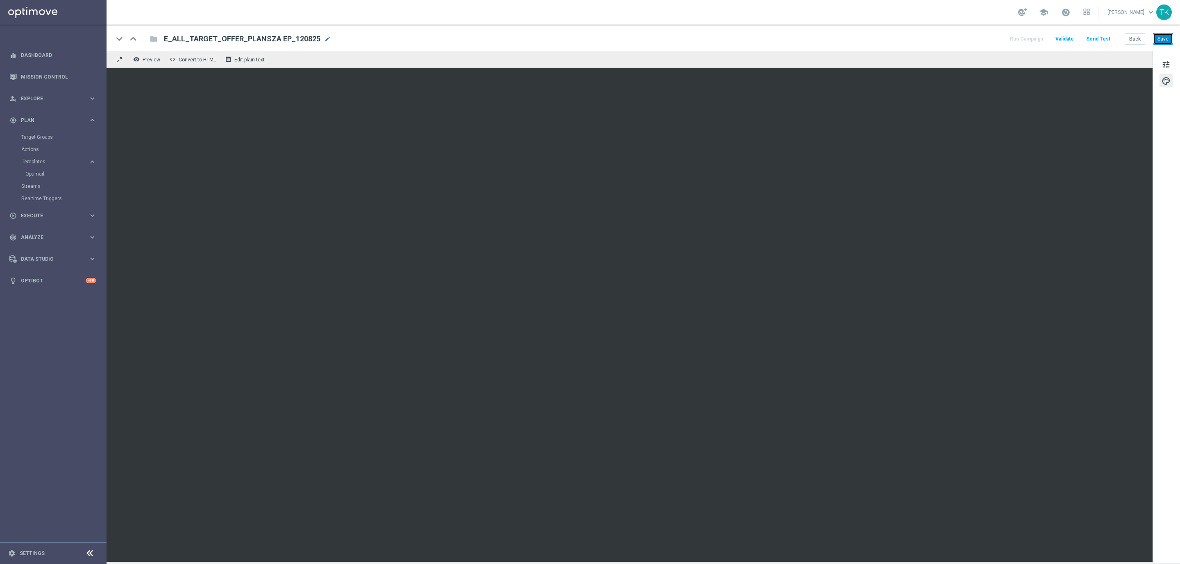
click at [1161, 34] on button "Save" at bounding box center [1163, 38] width 20 height 11
click at [1159, 36] on button "Save" at bounding box center [1163, 38] width 20 height 11
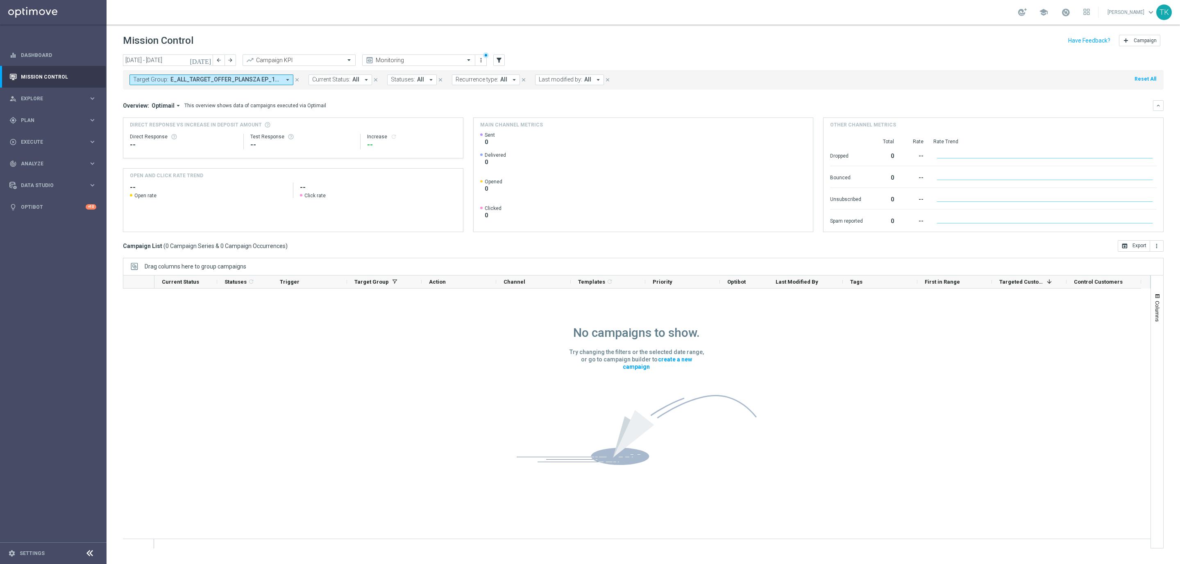
click at [240, 79] on span "E_ALL_TARGET_OFFER_PLANSZA EP_120825" at bounding box center [225, 79] width 110 height 7
click at [0, 0] on div "Clear" at bounding box center [0, 0] width 0 height 0
click at [187, 94] on input "text" at bounding box center [198, 95] width 120 height 7
paste input "E_ALL_TARGET_OFFER_PLANSZA EP_120825"
type input "E_ALL_TARGET_OFFER_PLANSZA EP_120825"
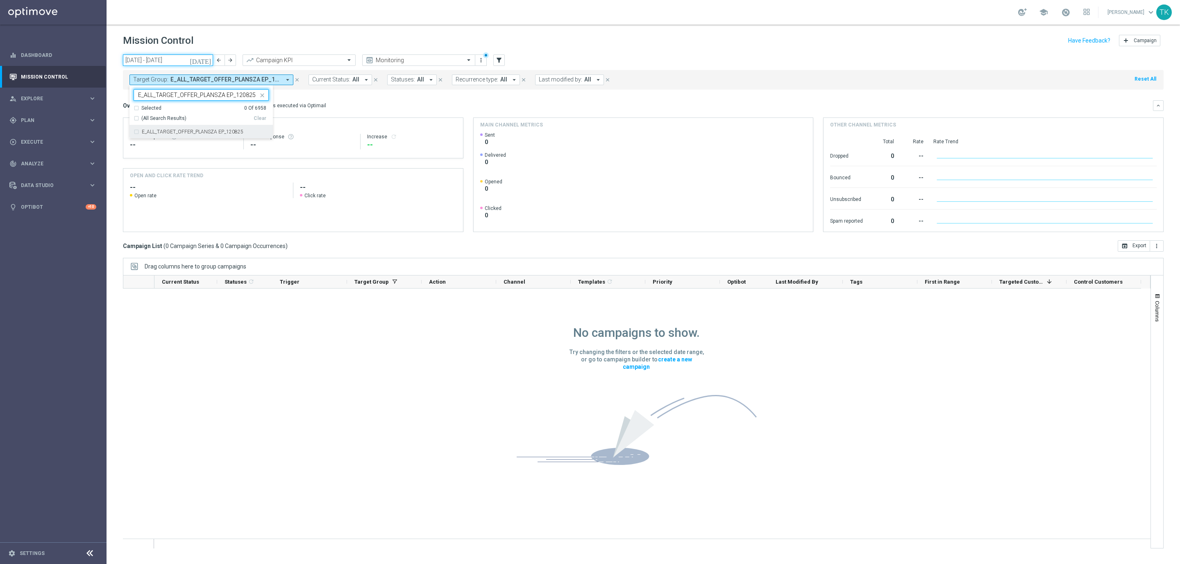
click at [160, 64] on input "01 Jul 2025 - 31 Jul 2025" at bounding box center [168, 59] width 90 height 11
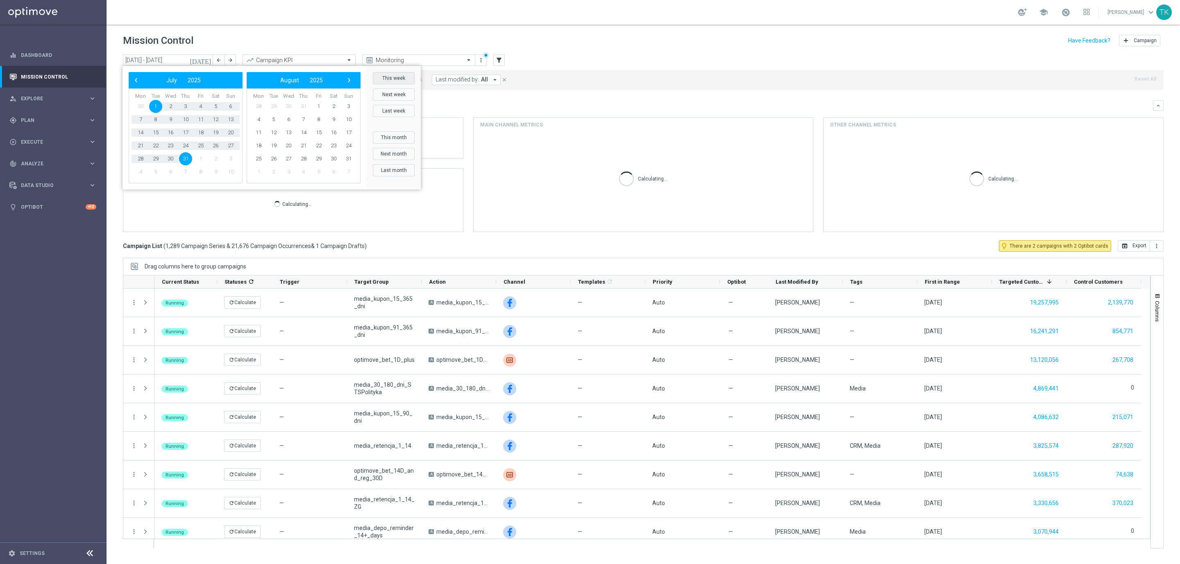
click at [399, 77] on button "This week" at bounding box center [394, 78] width 42 height 12
type input "11 Aug 2025 - 17 Aug 2025"
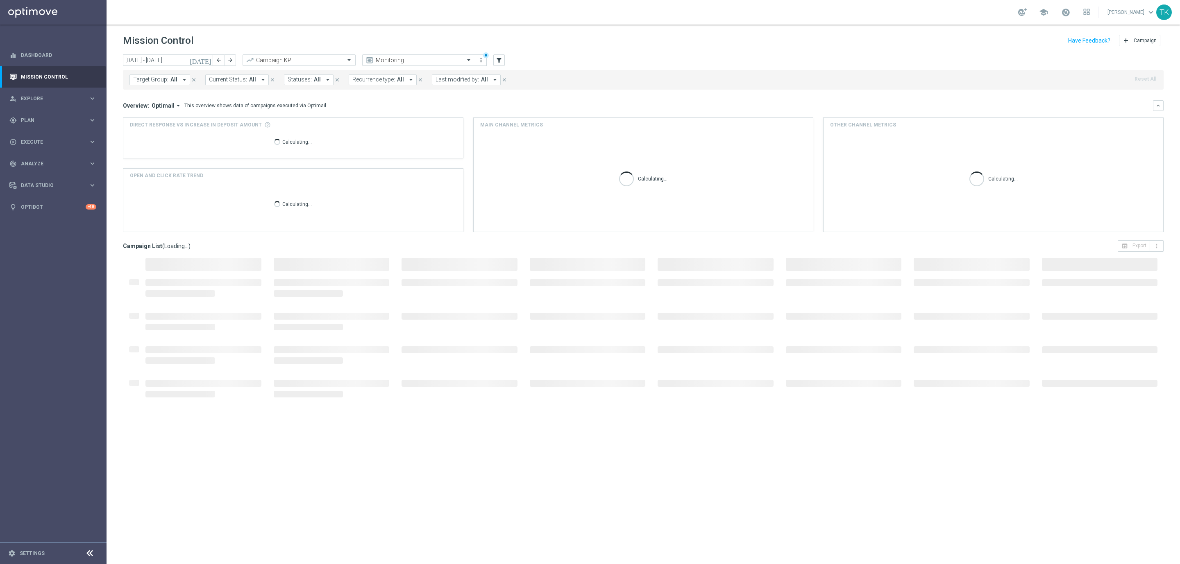
click at [165, 79] on span "Target Group:" at bounding box center [150, 79] width 35 height 7
click at [168, 133] on label "E_ALL_TARGET_OFFER_PLANSZA EP_120825" at bounding box center [193, 131] width 102 height 5
type input "E_ALL_TARGET_OFFER_PLANSZA EP_120825"
click at [114, 102] on div "today 11 Aug 2025 - 17 Aug 2025 arrow_back arrow_forward Campaign KPI trending_…" at bounding box center [642, 305] width 1073 height 503
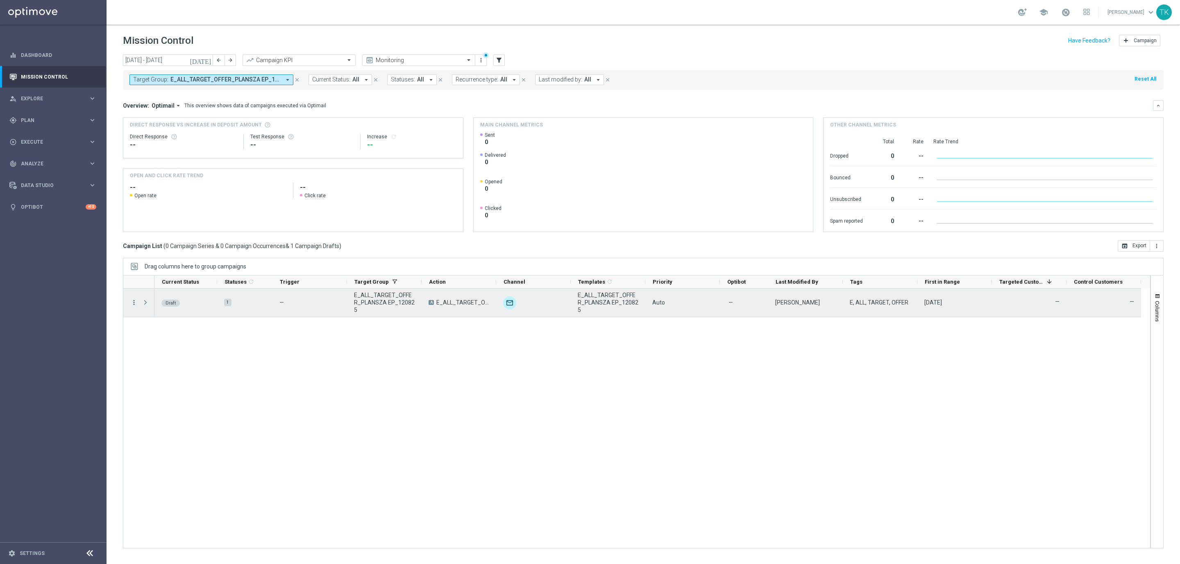
click at [133, 304] on icon "more_vert" at bounding box center [133, 302] width 7 height 7
click at [190, 306] on span "Campaign Details" at bounding box center [170, 309] width 41 height 6
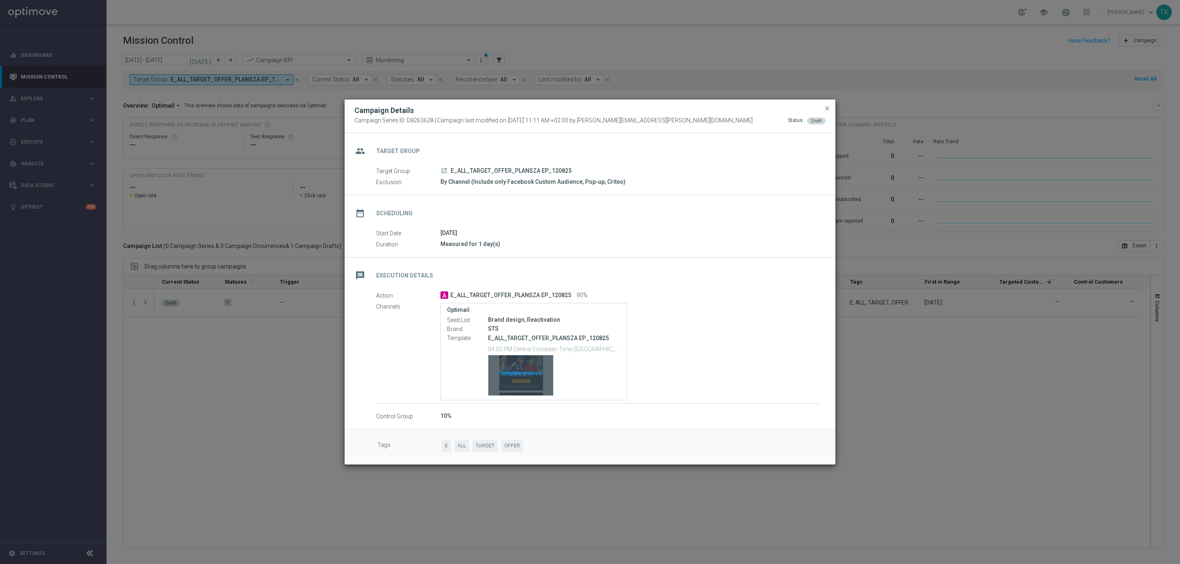
click at [525, 365] on div "Template preview" at bounding box center [520, 376] width 65 height 40
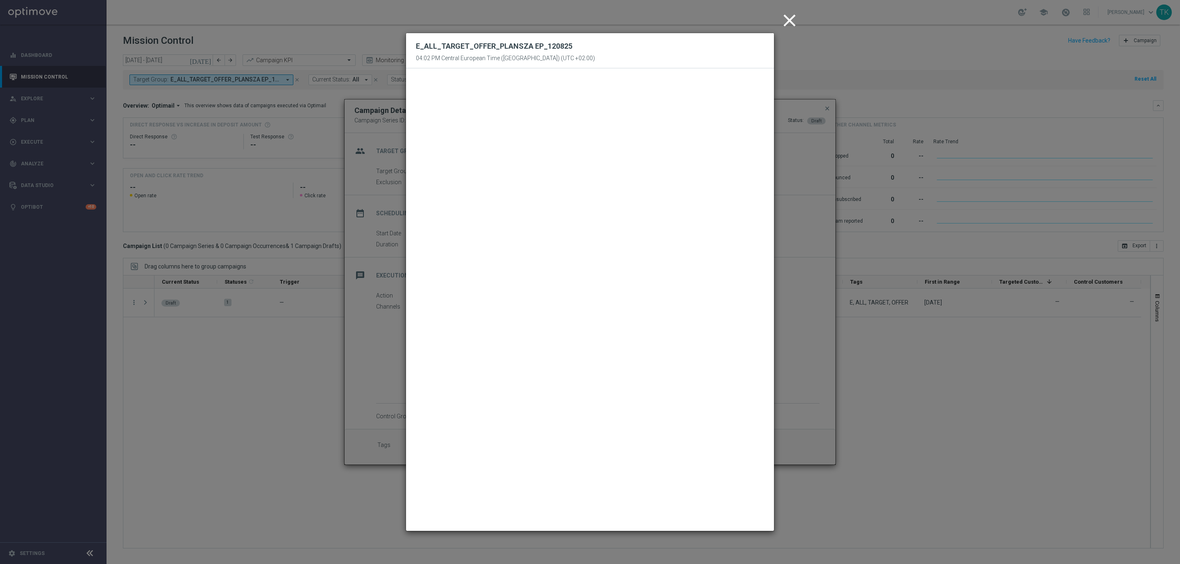
click at [791, 18] on icon "close" at bounding box center [789, 20] width 20 height 20
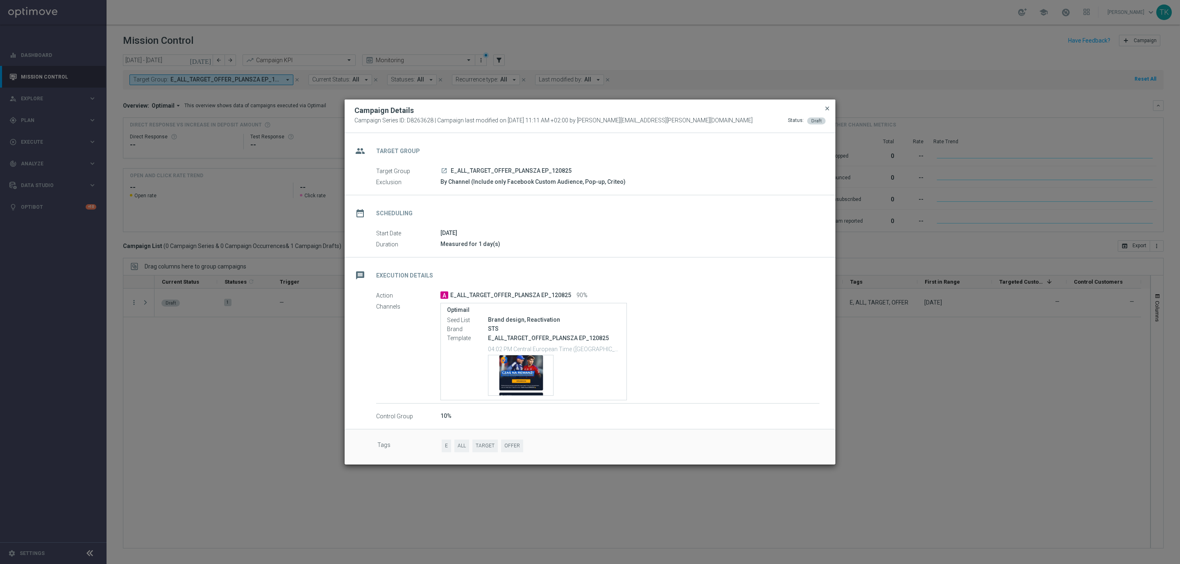
click at [825, 107] on span "close" at bounding box center [827, 108] width 7 height 7
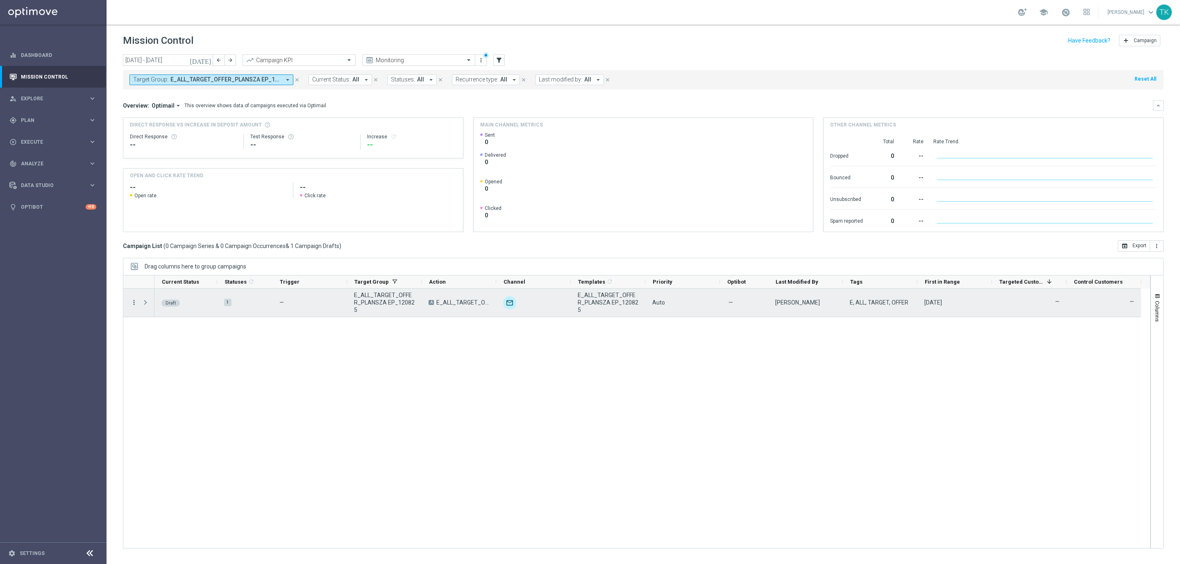
click at [133, 306] on icon "more_vert" at bounding box center [133, 302] width 7 height 7
click at [170, 338] on div "Edit" at bounding box center [188, 335] width 76 height 6
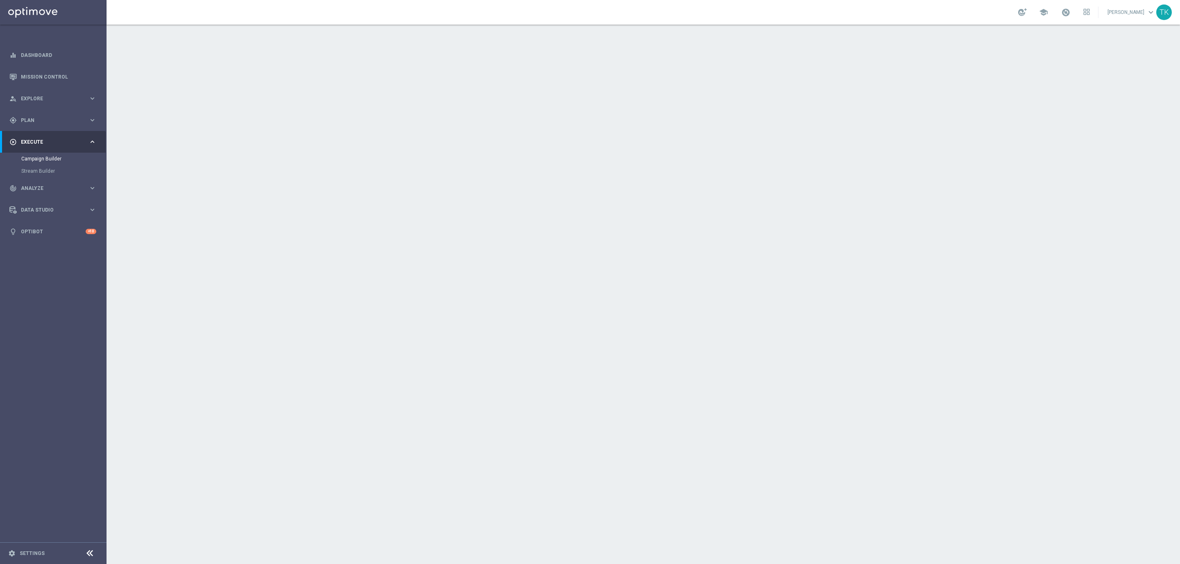
click at [603, 109] on span "E_ALL_TARGET_OFFER_PLANSZA EP_120825" at bounding box center [572, 109] width 121 height 7
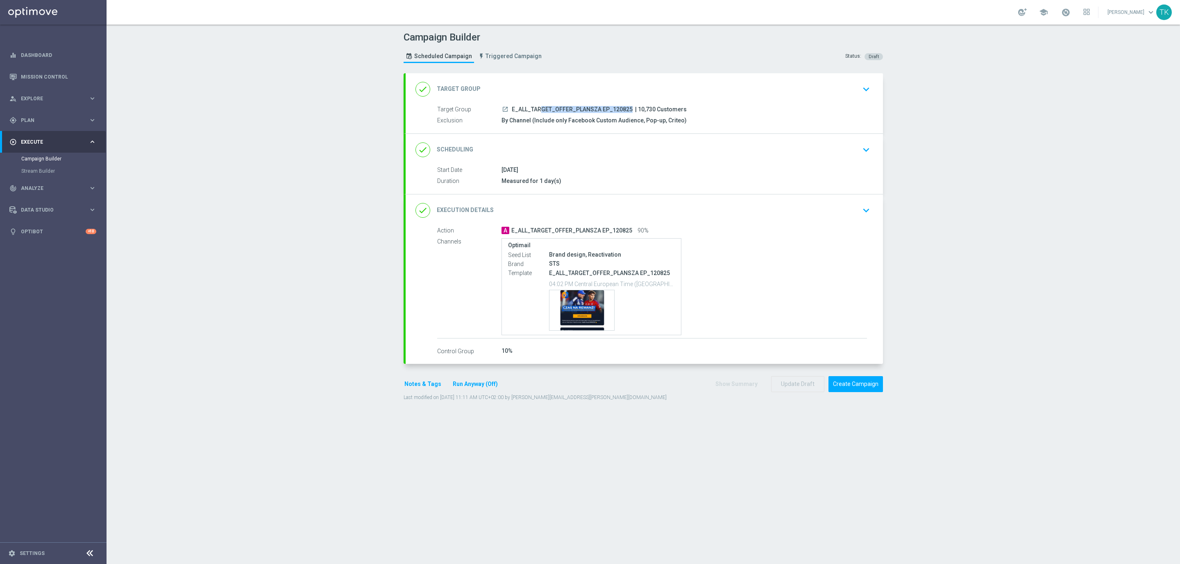
click at [603, 109] on span "E_ALL_TARGET_OFFER_PLANSZA EP_120825" at bounding box center [572, 109] width 121 height 7
copy div "E_ALL_TARGET_OFFER_PLANSZA EP_120825"
click at [606, 58] on div "Campaign Builder Scheduled Campaign Triggered Campaign Status: Draft" at bounding box center [643, 48] width 492 height 38
click at [716, 146] on div "done Scheduling keyboard_arrow_down" at bounding box center [644, 150] width 458 height 16
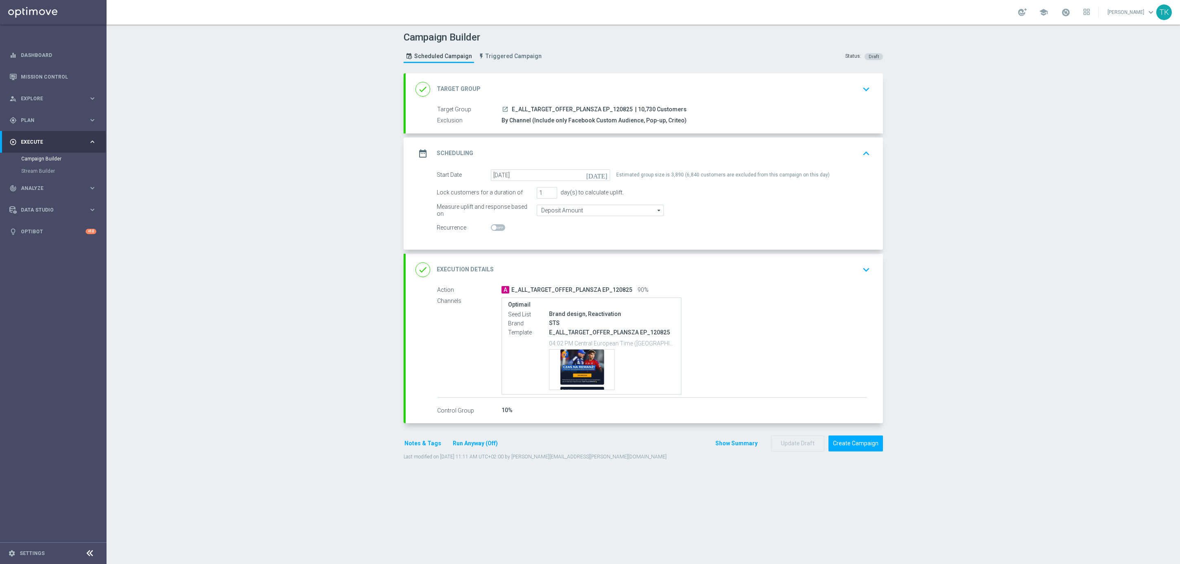
click at [718, 154] on div "date_range Scheduling keyboard_arrow_up" at bounding box center [644, 154] width 458 height 16
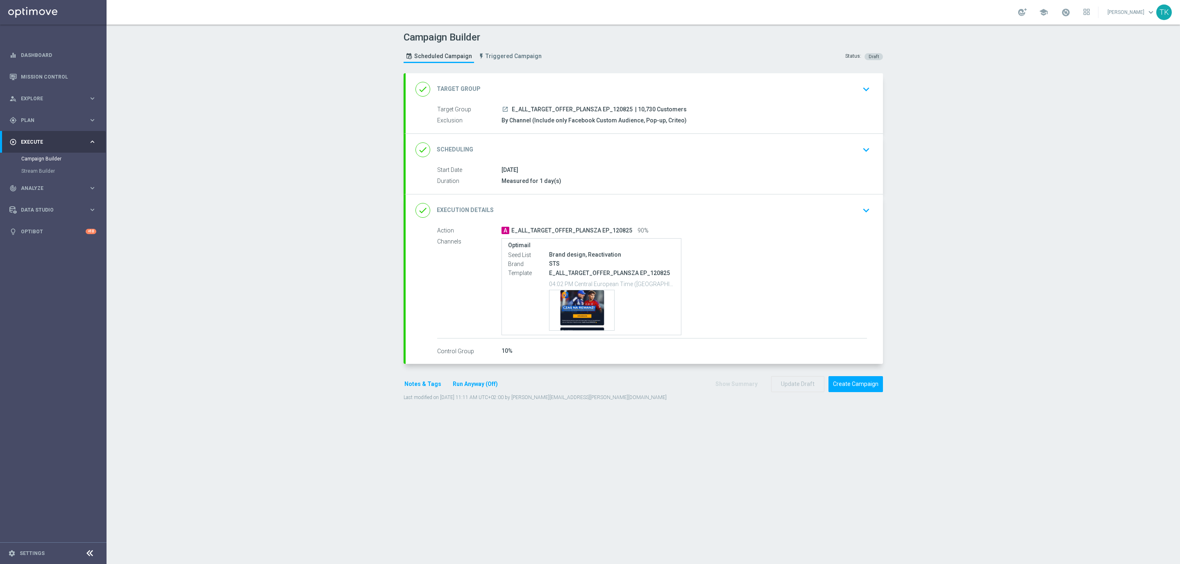
click at [409, 387] on button "Notes & Tags" at bounding box center [422, 384] width 39 height 10
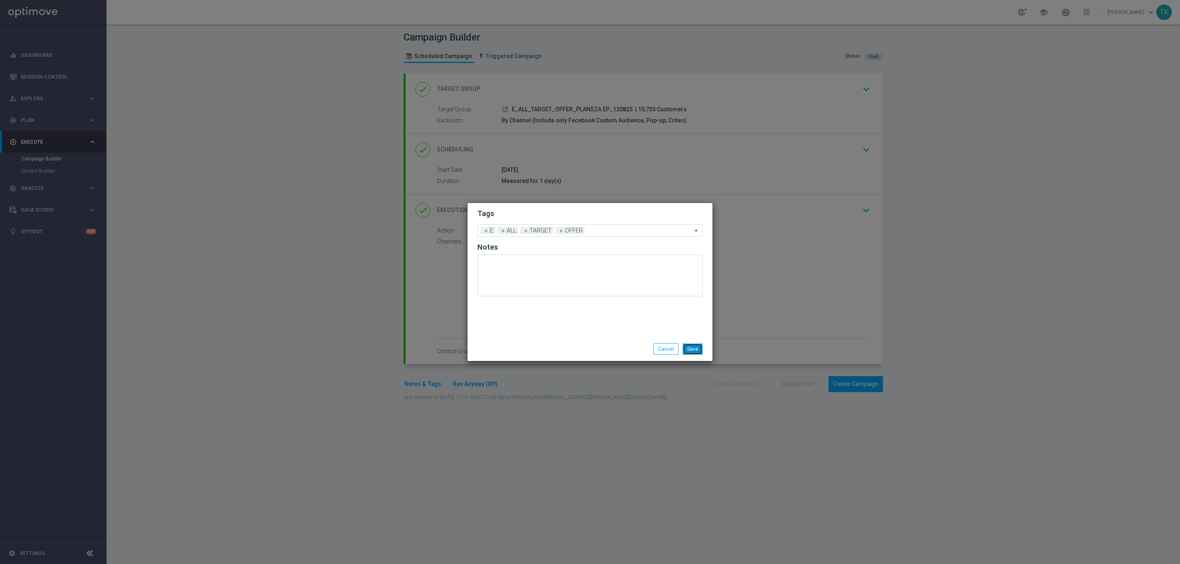
click at [689, 345] on button "Save" at bounding box center [692, 349] width 20 height 11
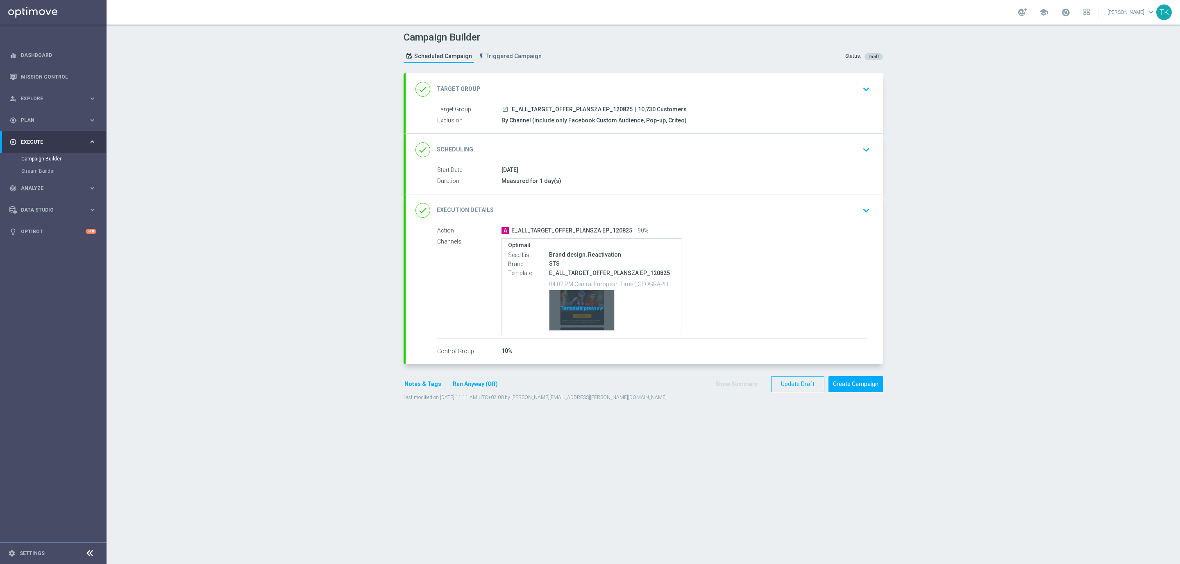
click at [585, 300] on div "Template preview" at bounding box center [581, 310] width 65 height 40
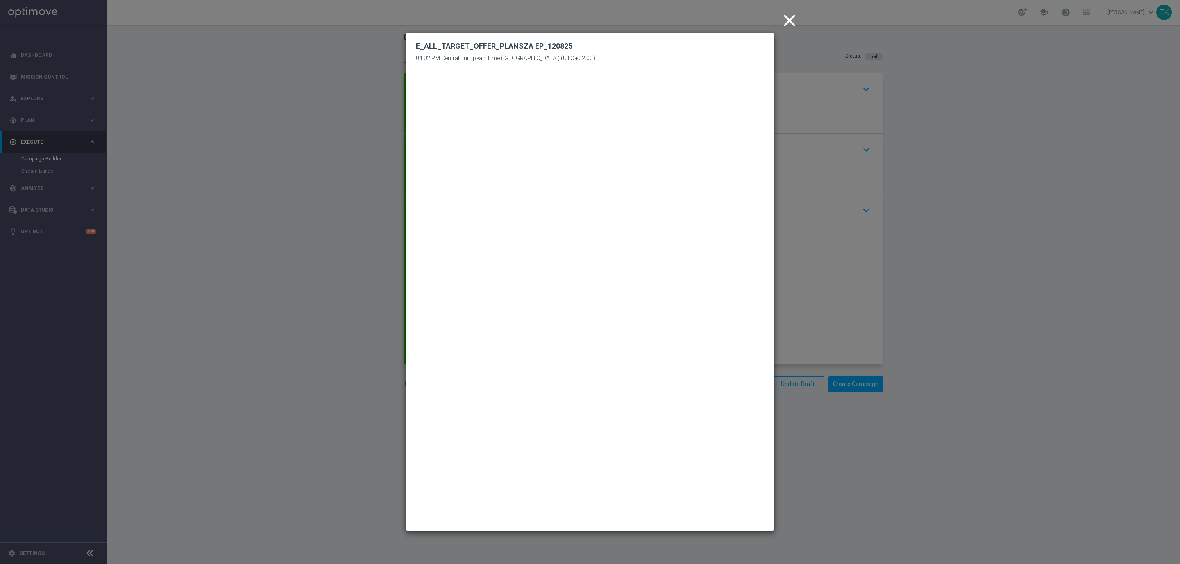
click at [786, 22] on icon "close" at bounding box center [789, 20] width 20 height 20
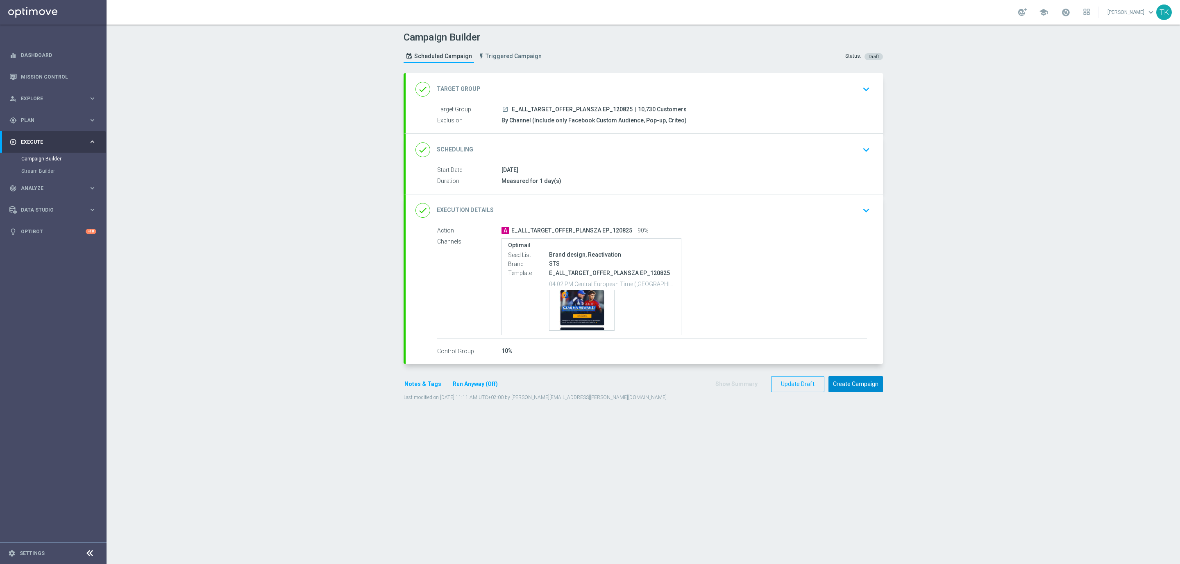
click at [851, 392] on button "Create Campaign" at bounding box center [855, 384] width 54 height 16
